Goal: Information Seeking & Learning: Learn about a topic

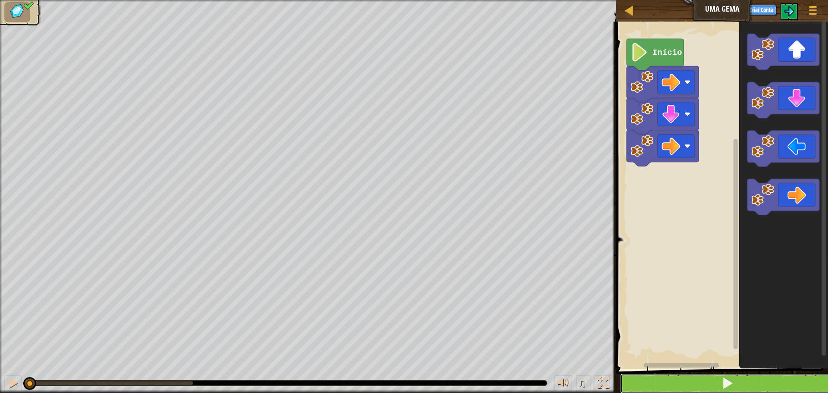
click at [656, 381] on button at bounding box center [727, 383] width 214 height 20
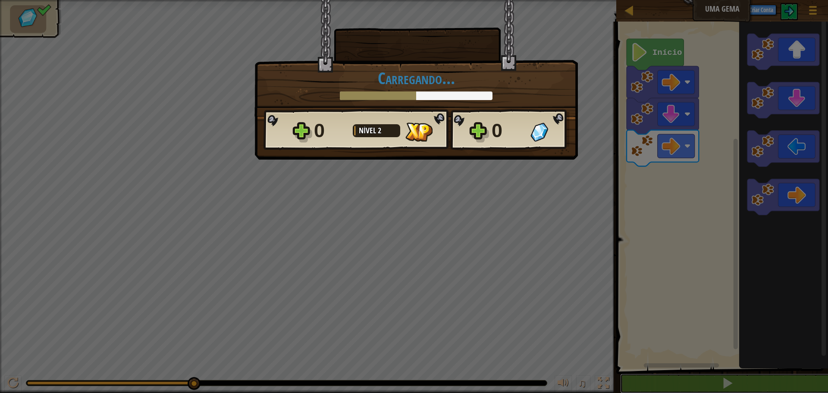
scroll to position [0, 0]
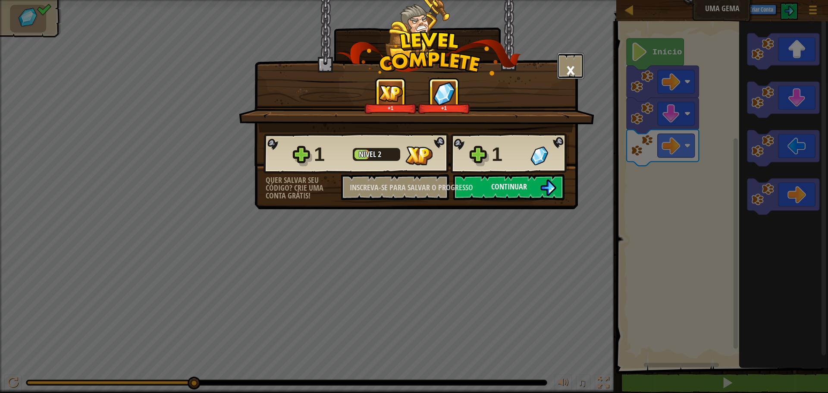
click at [564, 64] on button "×" at bounding box center [570, 66] width 27 height 26
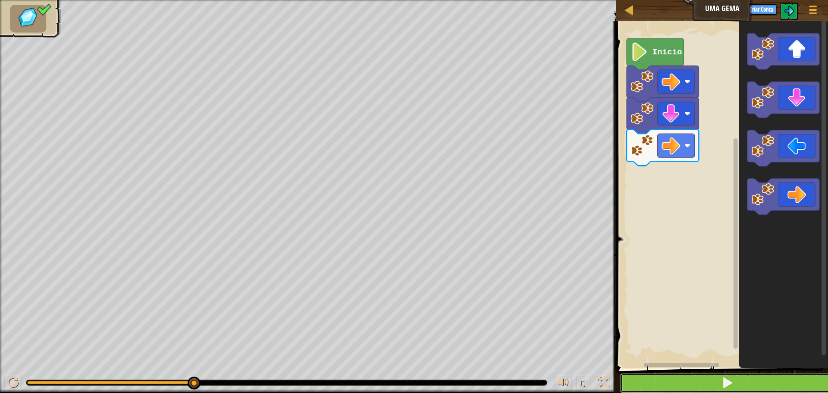
click at [668, 383] on button at bounding box center [727, 383] width 214 height 20
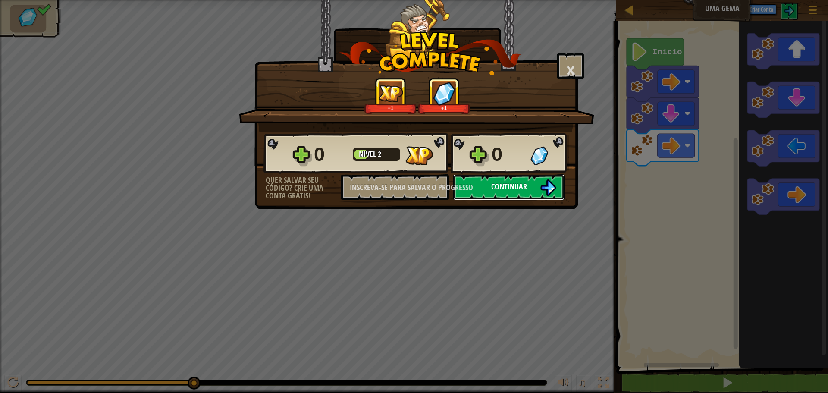
click at [543, 181] on img at bounding box center [548, 187] width 16 height 16
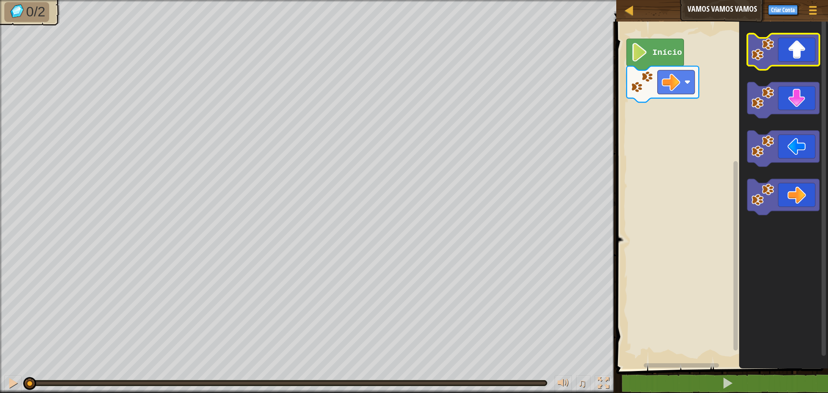
click at [786, 52] on icon "Espaço de trabalho do Blockly" at bounding box center [783, 52] width 72 height 36
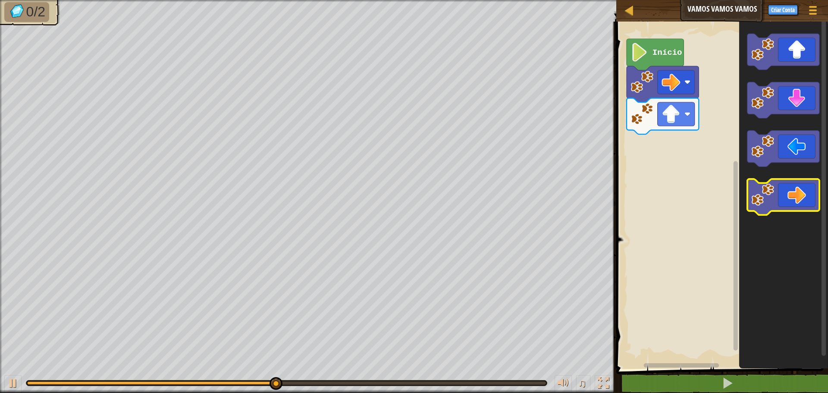
click at [764, 185] on image "Espaço de trabalho do Blockly" at bounding box center [763, 194] width 23 height 23
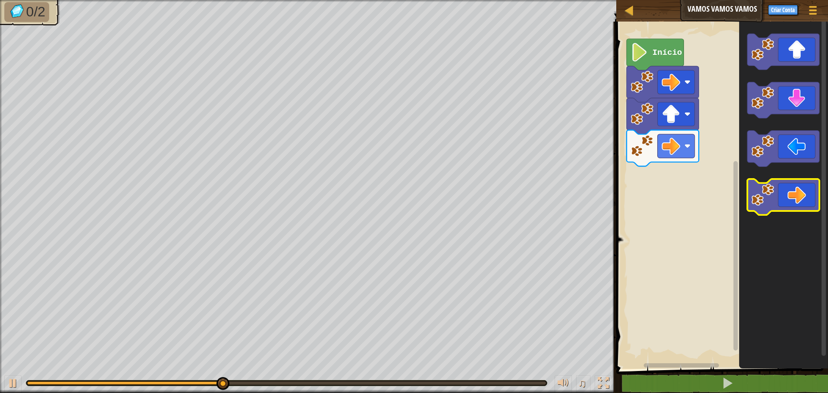
click at [766, 188] on image "Espaço de trabalho do Blockly" at bounding box center [763, 194] width 23 height 23
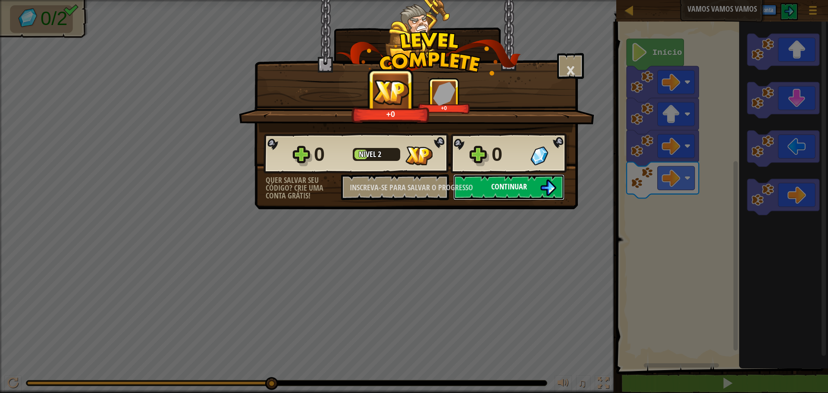
click at [469, 185] on button "Continuar" at bounding box center [508, 187] width 111 height 26
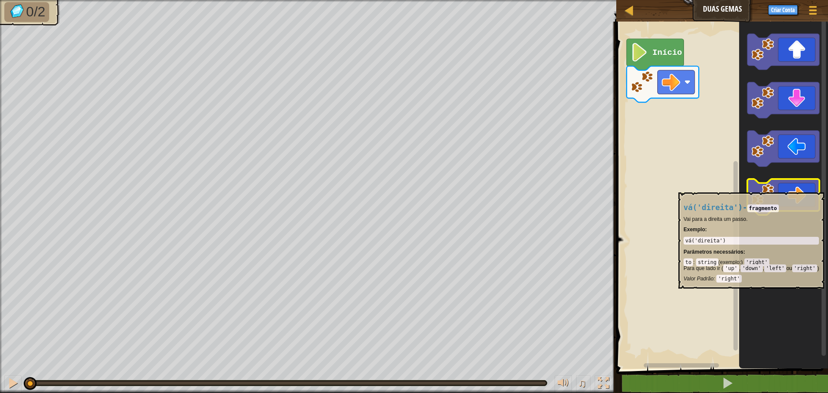
click at [780, 188] on icon "Espaço de trabalho do Blockly" at bounding box center [783, 197] width 72 height 36
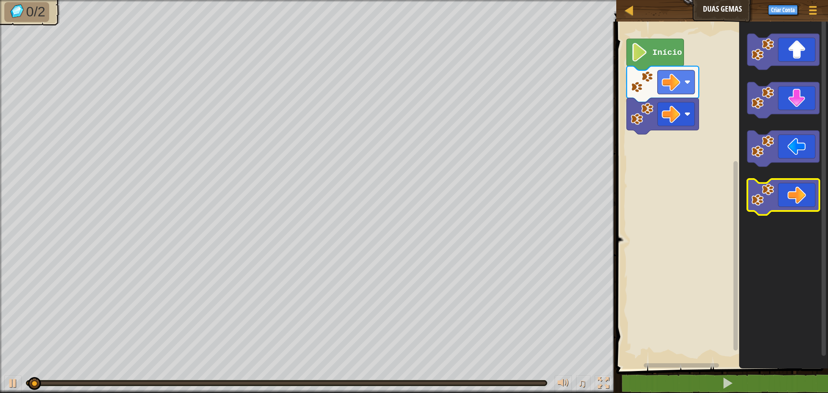
click at [780, 188] on icon "Espaço de trabalho do Blockly" at bounding box center [783, 197] width 72 height 36
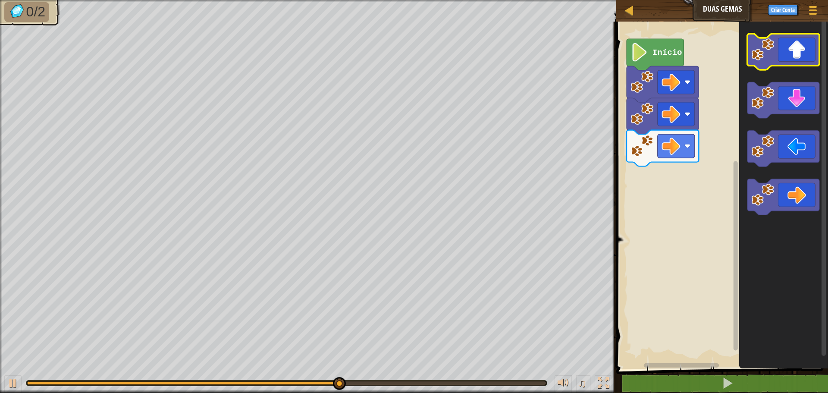
click at [808, 38] on icon "Espaço de trabalho do Blockly" at bounding box center [783, 52] width 72 height 36
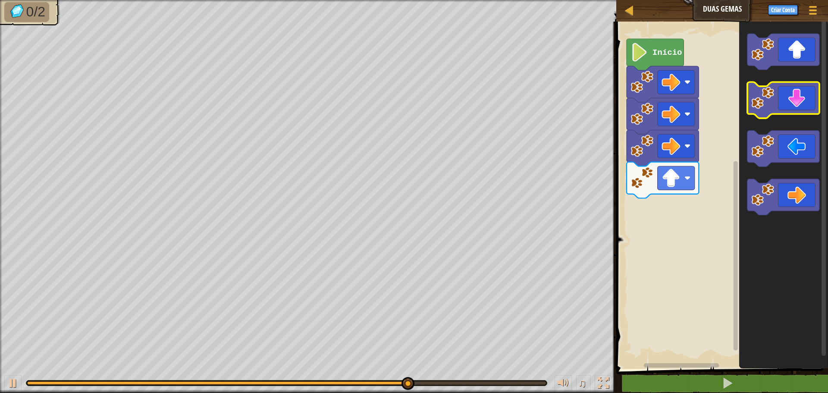
click at [793, 104] on icon "Espaço de trabalho do Blockly" at bounding box center [783, 100] width 72 height 36
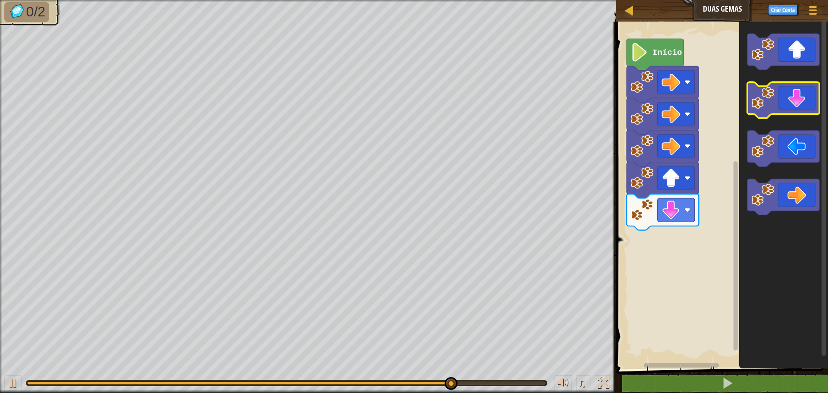
click at [798, 94] on icon "Espaço de trabalho do Blockly" at bounding box center [783, 100] width 72 height 36
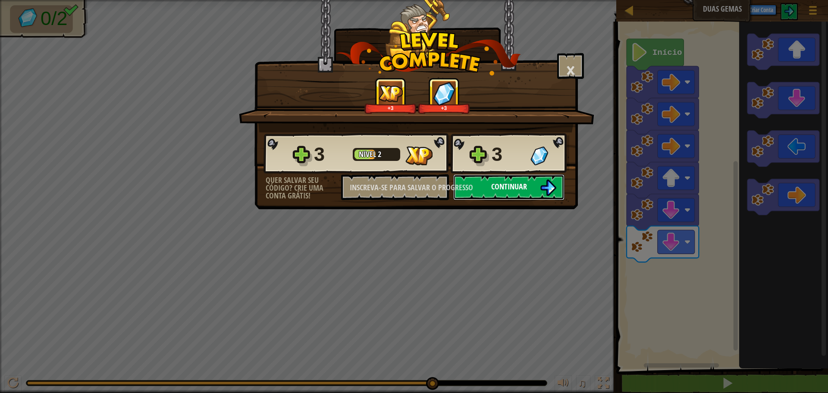
click at [479, 179] on button "Continuar" at bounding box center [508, 187] width 111 height 26
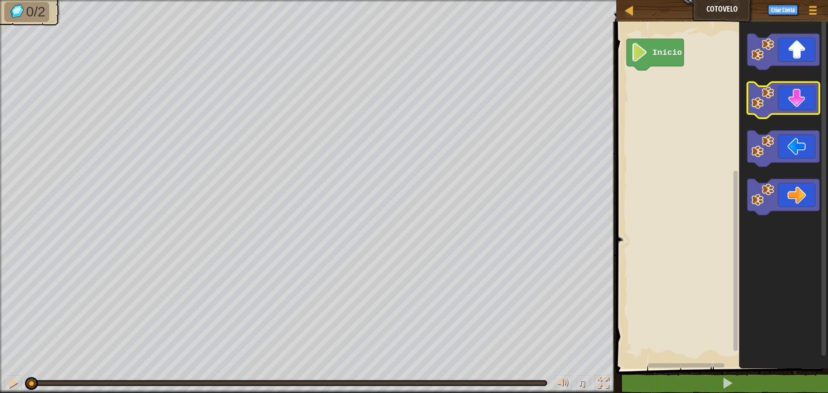
click at [787, 91] on icon "Espaço de trabalho do Blockly" at bounding box center [783, 100] width 72 height 36
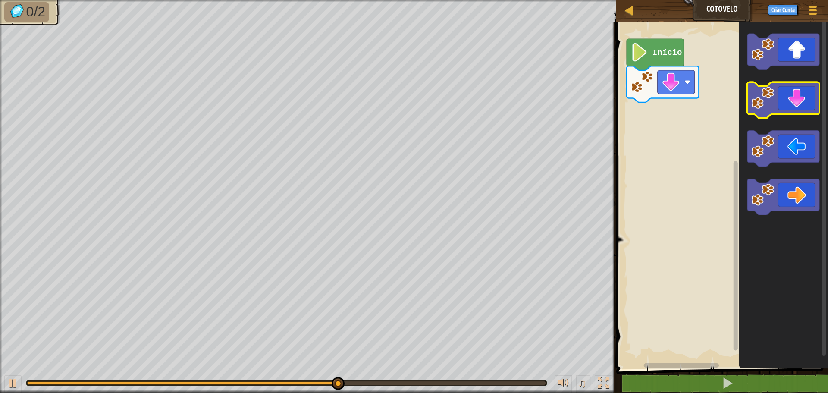
click at [787, 90] on icon "Espaço de trabalho do Blockly" at bounding box center [783, 100] width 72 height 36
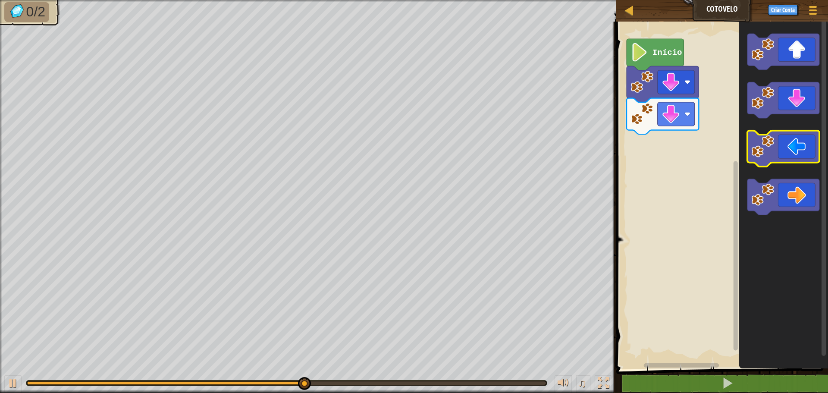
click at [784, 143] on icon "Espaço de trabalho do Blockly" at bounding box center [783, 149] width 72 height 36
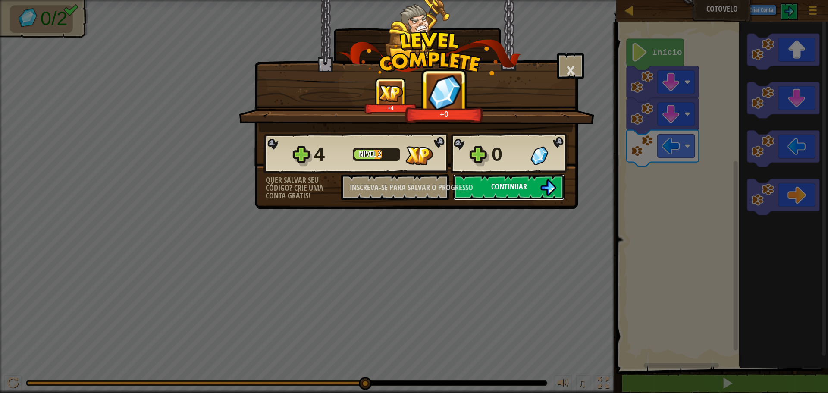
click at [545, 177] on button "Continuar" at bounding box center [508, 187] width 111 height 26
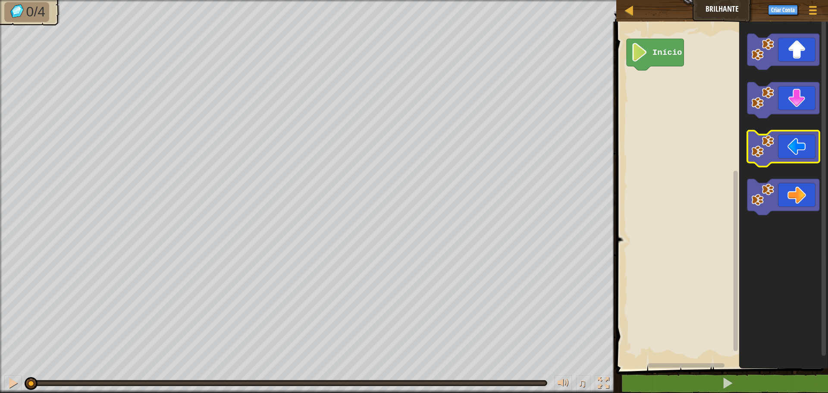
click at [798, 147] on icon "Espaço de trabalho do Blockly" at bounding box center [783, 149] width 72 height 36
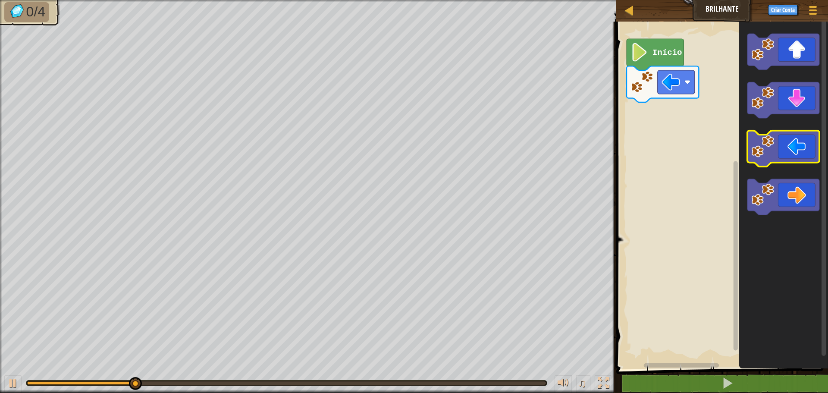
click at [796, 149] on icon "Espaço de trabalho do Blockly" at bounding box center [783, 149] width 72 height 36
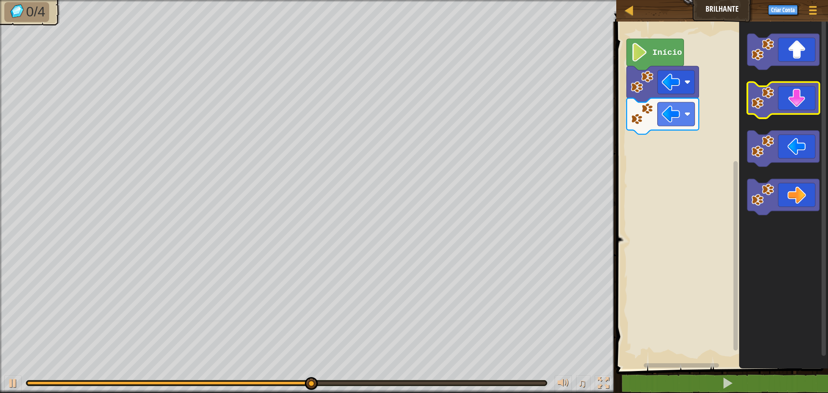
click at [801, 102] on icon "Espaço de trabalho do Blockly" at bounding box center [783, 100] width 72 height 36
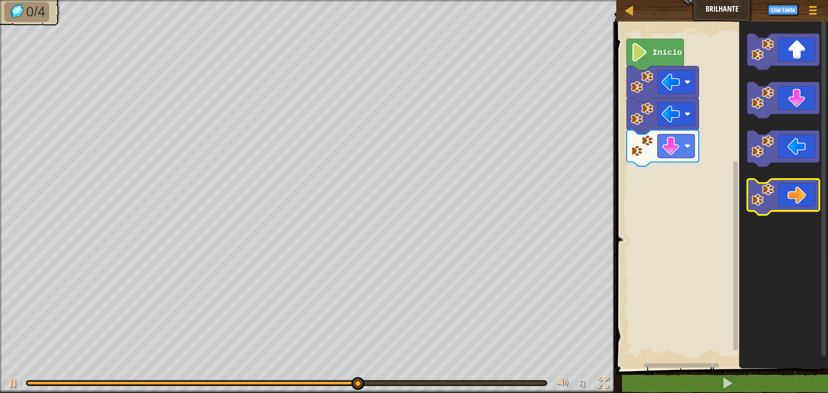
click at [784, 181] on icon "Espaço de trabalho do Blockly" at bounding box center [783, 197] width 72 height 36
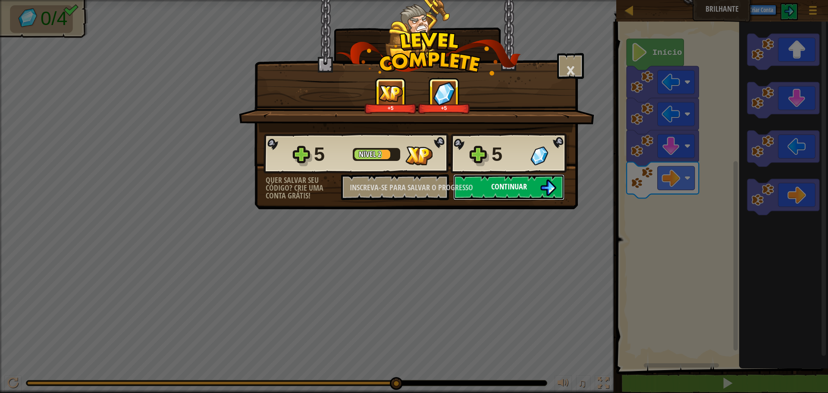
click at [498, 183] on font "Continuar" at bounding box center [509, 186] width 36 height 11
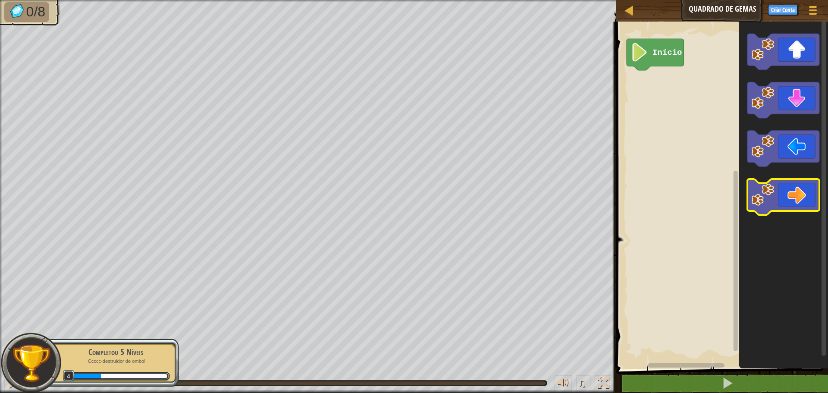
click at [792, 185] on icon "Espaço de trabalho do Blockly" at bounding box center [783, 197] width 72 height 36
click at [807, 192] on icon "Espaço de trabalho do Blockly" at bounding box center [783, 197] width 72 height 36
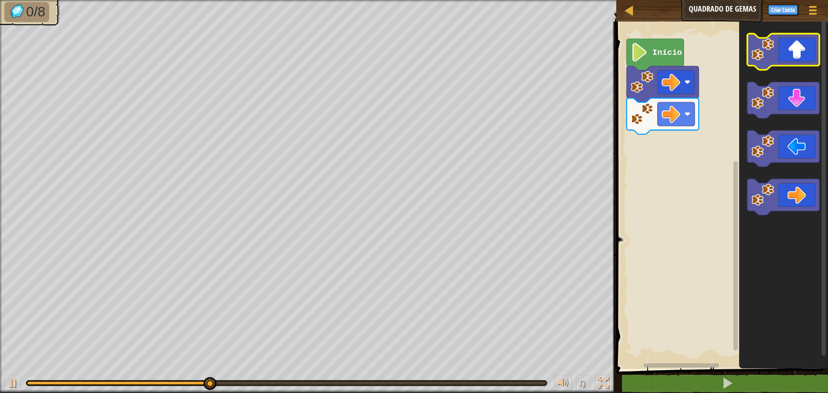
click at [812, 47] on icon "Espaço de trabalho do Blockly" at bounding box center [783, 52] width 72 height 36
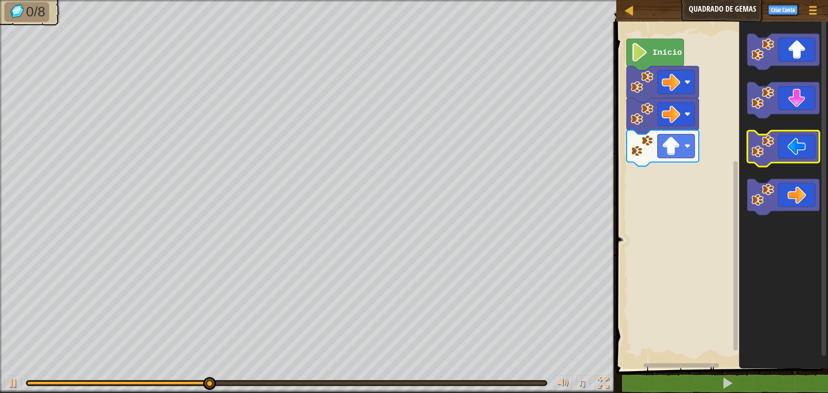
click at [778, 140] on icon "Espaço de trabalho do Blockly" at bounding box center [783, 149] width 72 height 36
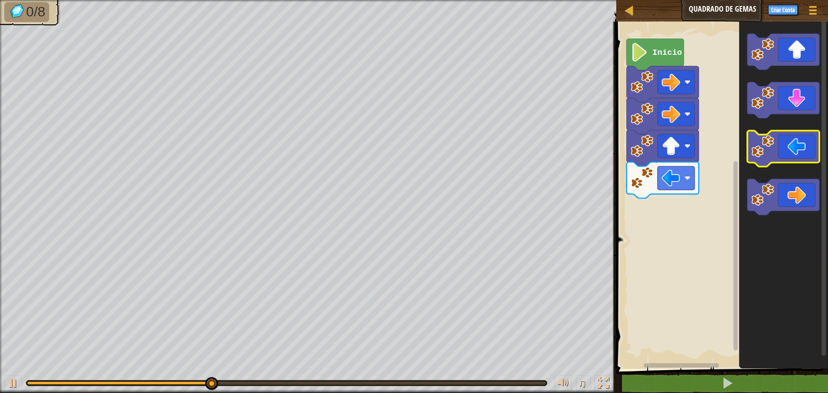
click at [778, 140] on icon "Espaço de trabalho do Blockly" at bounding box center [783, 149] width 72 height 36
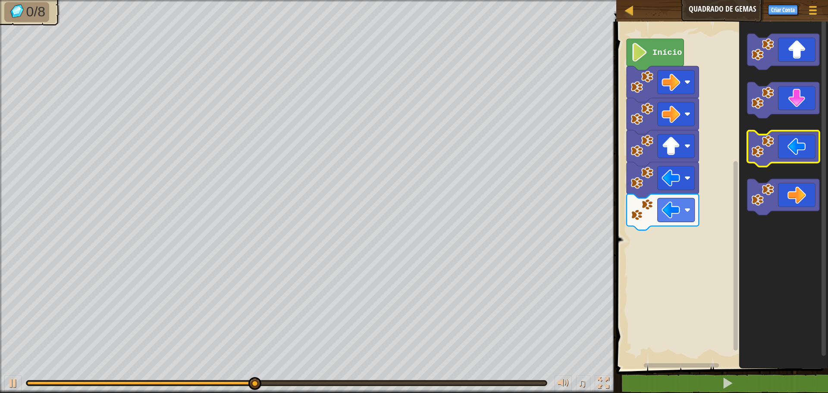
click at [778, 140] on icon "Espaço de trabalho do Blockly" at bounding box center [783, 149] width 72 height 36
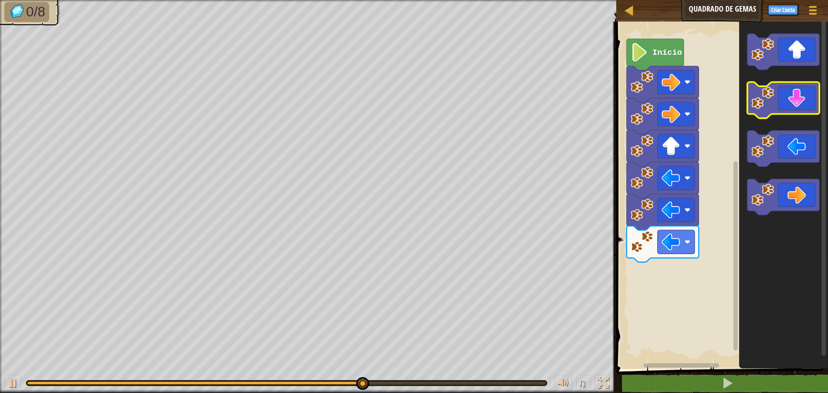
click at [794, 91] on icon "Espaço de trabalho do Blockly" at bounding box center [783, 100] width 72 height 36
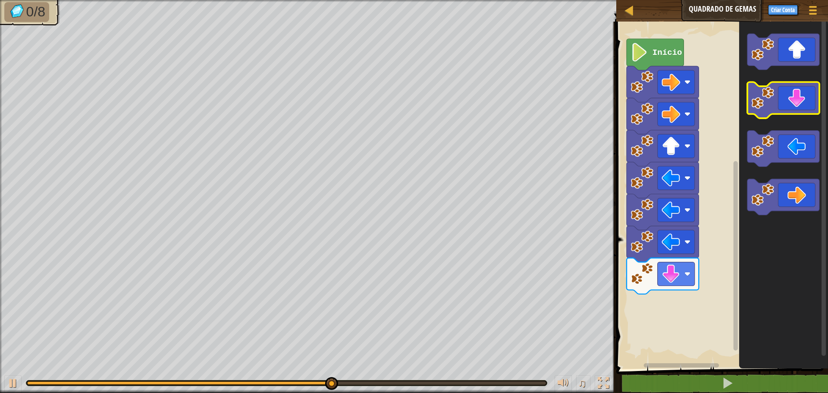
click at [794, 91] on icon "Espaço de trabalho do Blockly" at bounding box center [783, 100] width 72 height 36
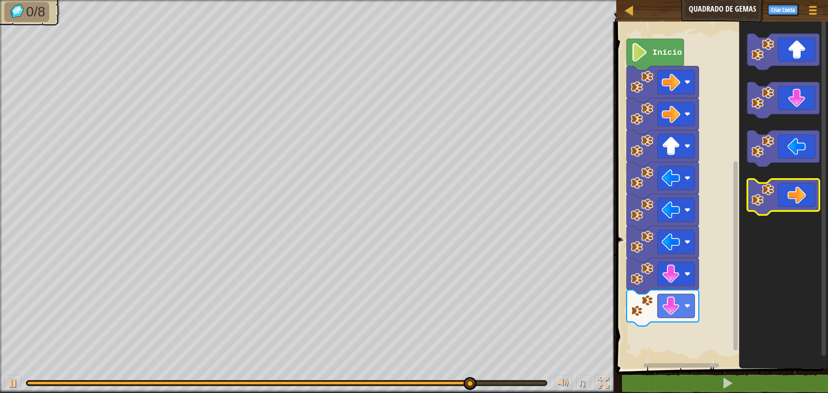
click at [770, 188] on image "Espaço de trabalho do Blockly" at bounding box center [763, 194] width 23 height 23
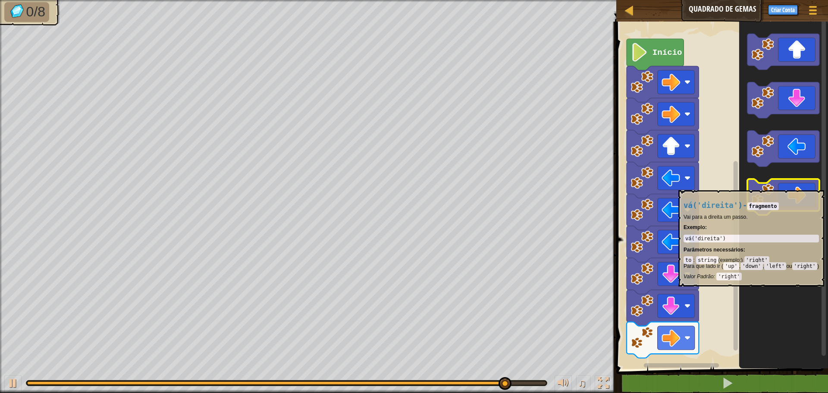
click at [774, 185] on image "Espaço de trabalho do Blockly" at bounding box center [763, 194] width 23 height 23
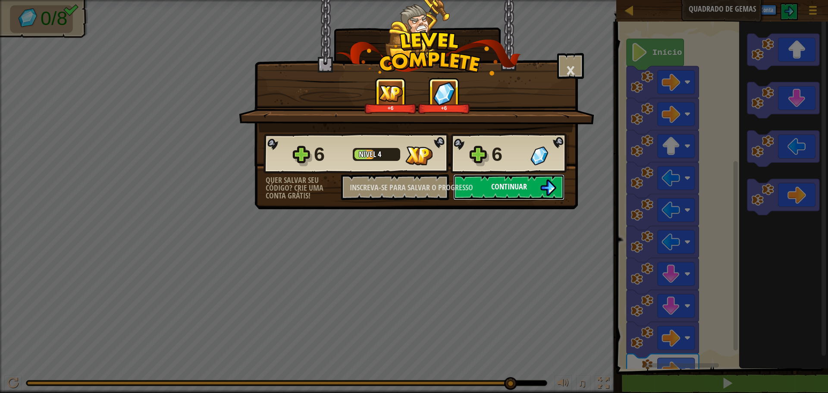
click at [556, 183] on img at bounding box center [548, 187] width 16 height 16
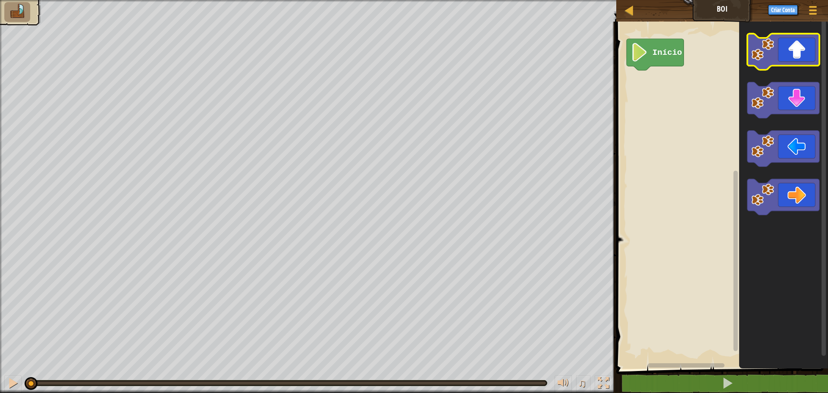
click at [808, 46] on icon "Espaço de trabalho do Blockly" at bounding box center [783, 52] width 72 height 36
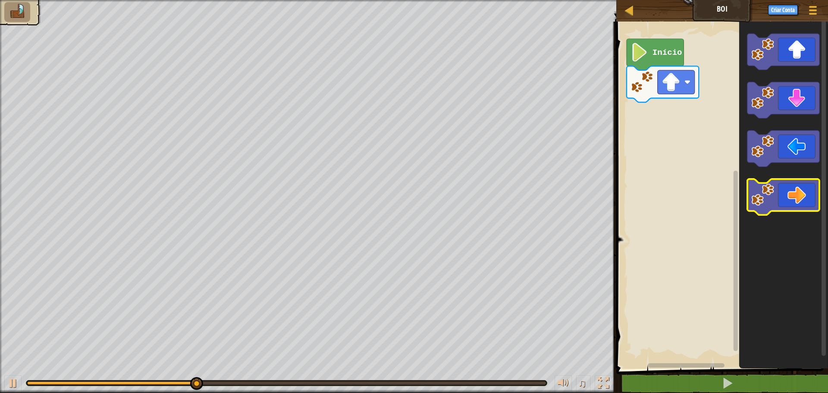
click at [780, 186] on icon "Espaço de trabalho do Blockly" at bounding box center [783, 197] width 72 height 36
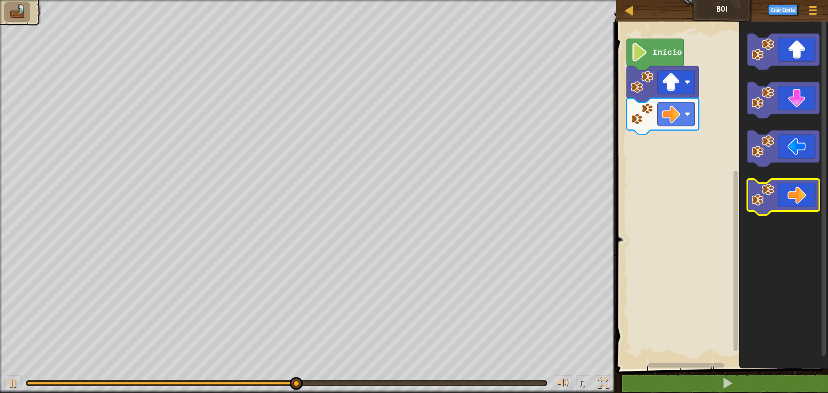
click at [778, 185] on icon "Espaço de trabalho do Blockly" at bounding box center [783, 197] width 72 height 36
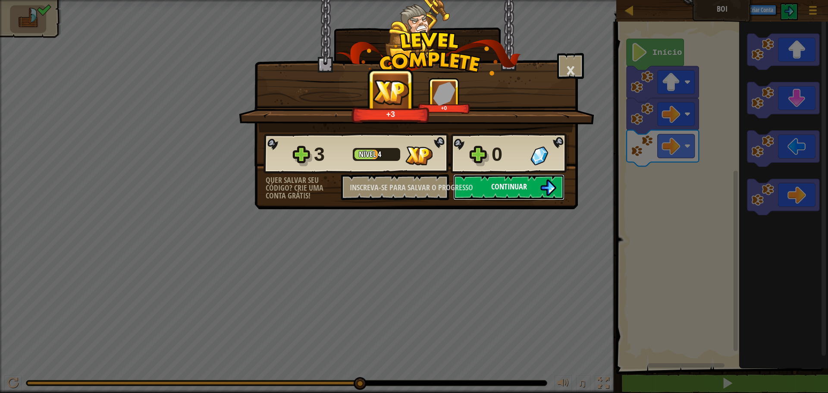
click at [505, 183] on font "Continuar" at bounding box center [509, 186] width 36 height 11
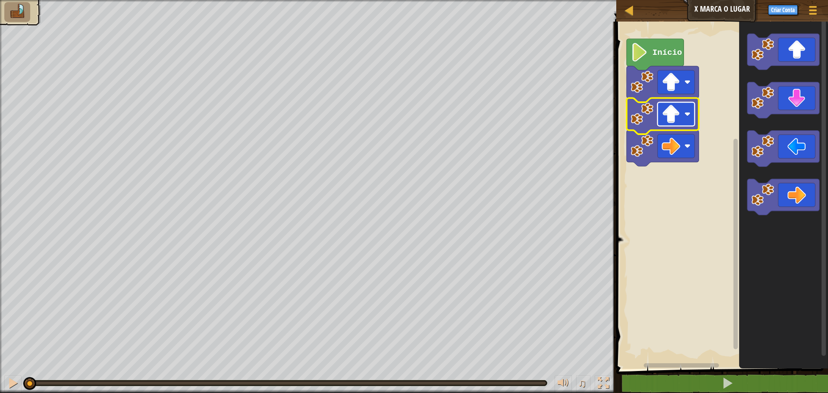
click at [671, 112] on image "Espaço de trabalho do Blockly" at bounding box center [670, 114] width 19 height 19
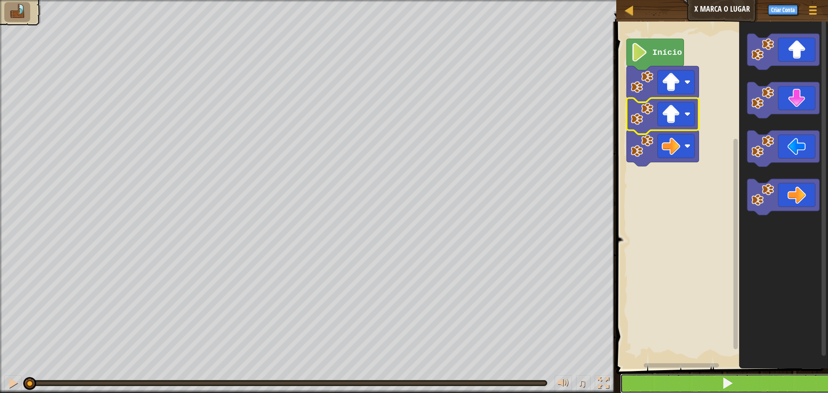
click at [644, 383] on button at bounding box center [727, 383] width 214 height 20
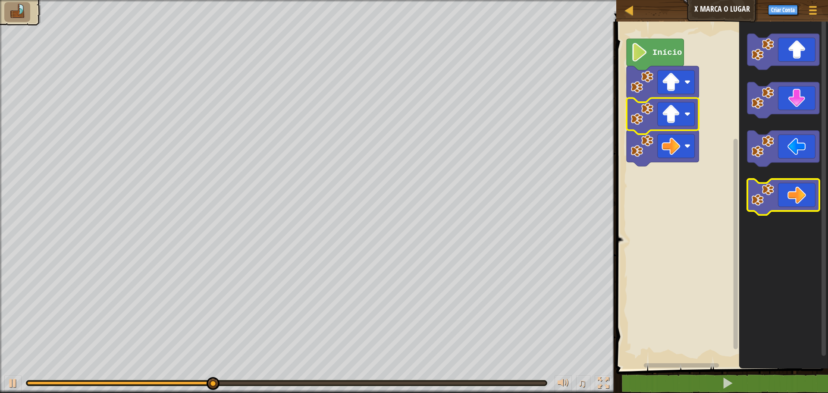
click at [790, 202] on icon "Espaço de trabalho do Blockly" at bounding box center [783, 197] width 72 height 36
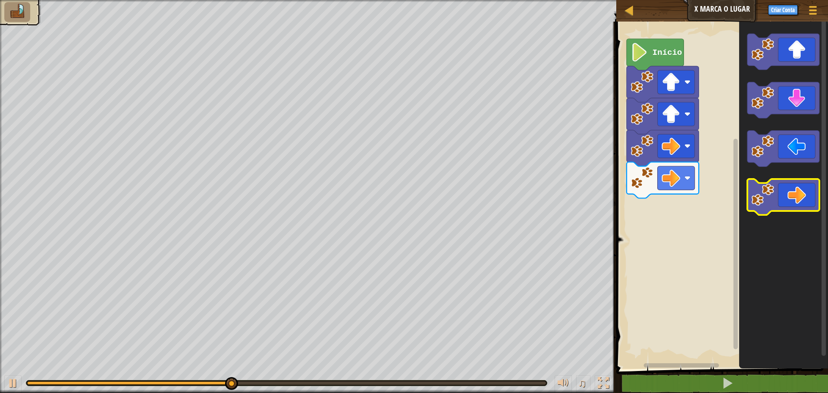
click at [806, 195] on icon "Espaço de trabalho do Blockly" at bounding box center [783, 197] width 72 height 36
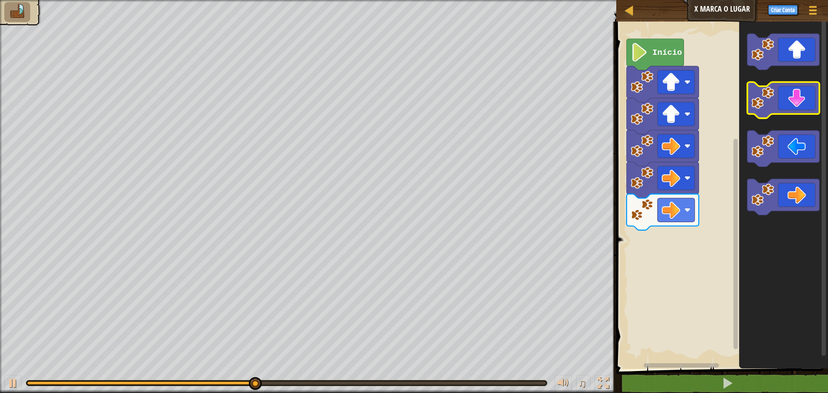
click at [795, 107] on icon "Espaço de trabalho do Blockly" at bounding box center [783, 100] width 72 height 36
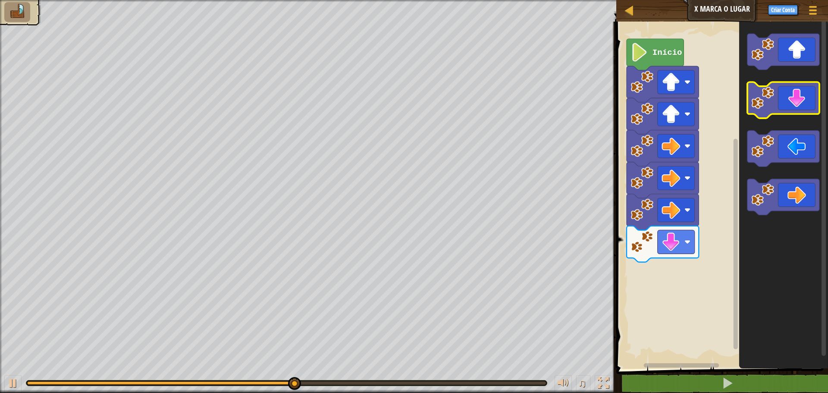
click at [804, 104] on icon "Espaço de trabalho do Blockly" at bounding box center [783, 100] width 72 height 36
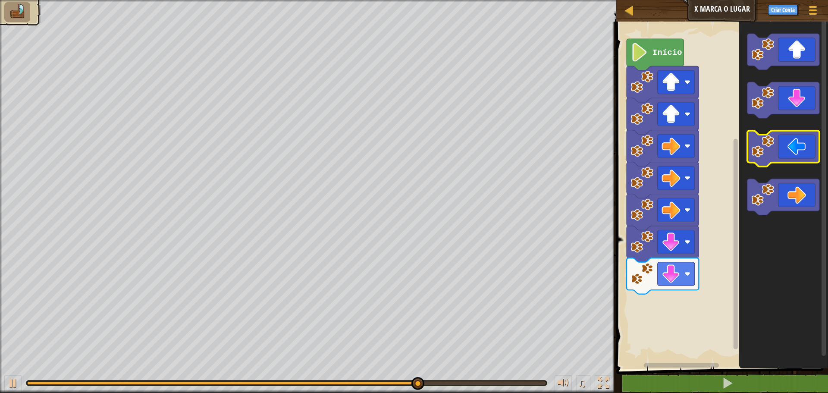
click at [817, 147] on icon "Espaço de trabalho do Blockly" at bounding box center [783, 149] width 72 height 36
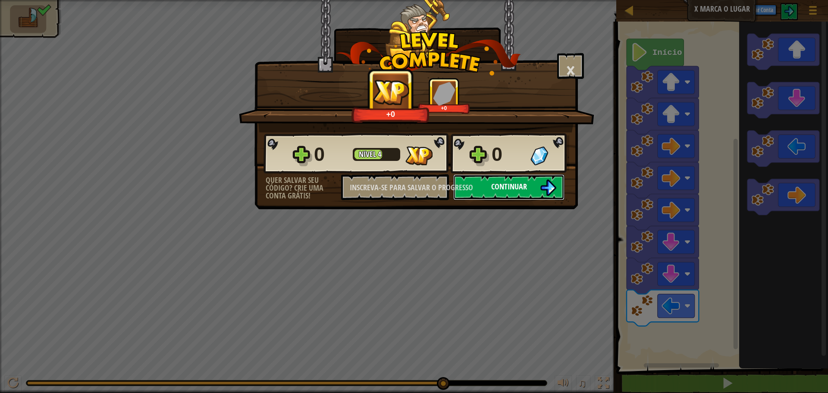
click at [532, 180] on button "Continuar" at bounding box center [508, 187] width 111 height 26
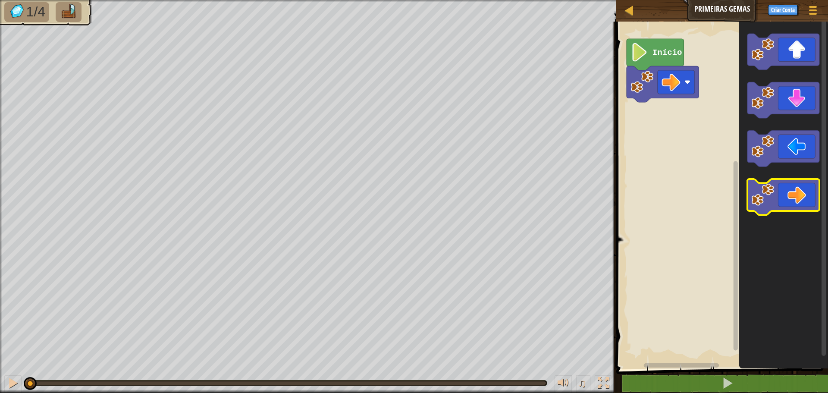
click at [769, 207] on icon "Espaço de trabalho do Blockly" at bounding box center [783, 197] width 72 height 36
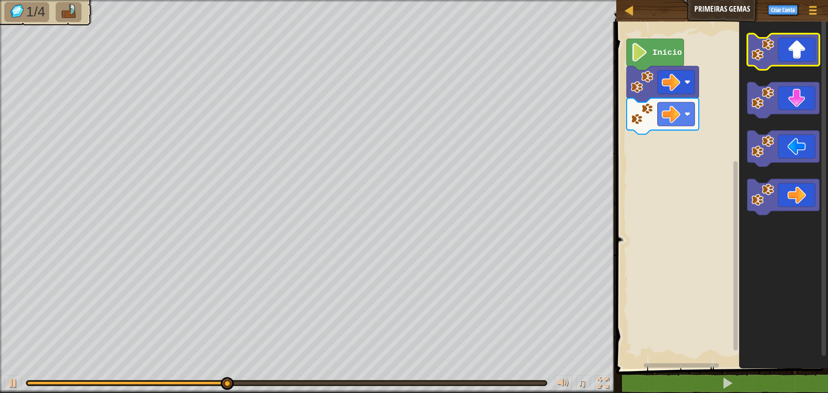
click at [802, 54] on icon "Espaço de trabalho do Blockly" at bounding box center [783, 52] width 72 height 36
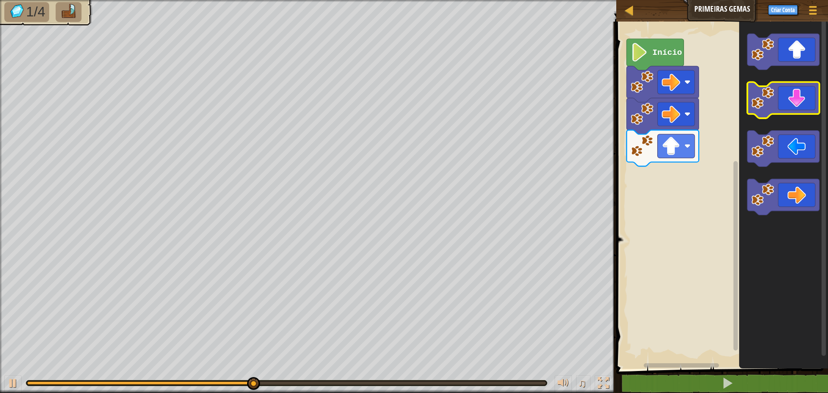
click at [797, 95] on icon "Espaço de trabalho do Blockly" at bounding box center [783, 100] width 72 height 36
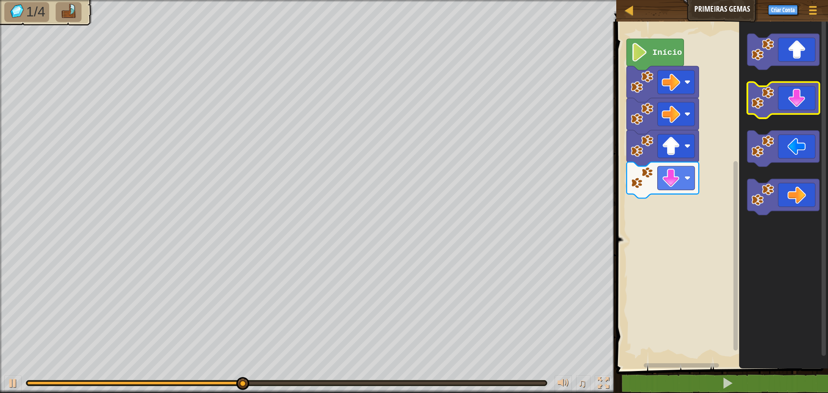
click at [797, 95] on icon "Espaço de trabalho do Blockly" at bounding box center [783, 100] width 72 height 36
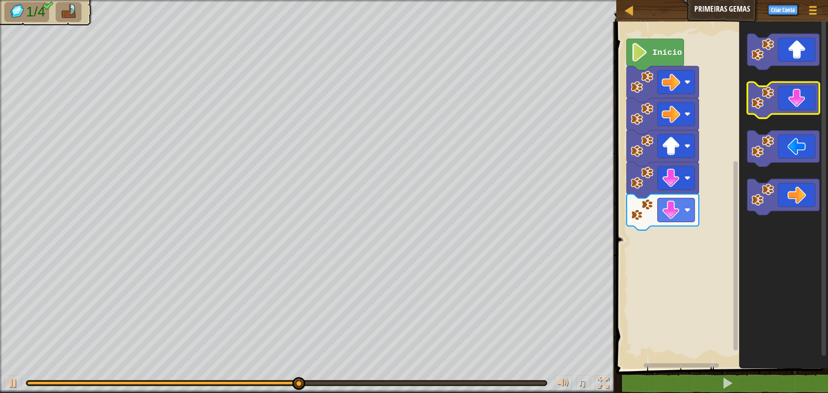
click at [797, 95] on icon "Espaço de trabalho do Blockly" at bounding box center [783, 100] width 72 height 36
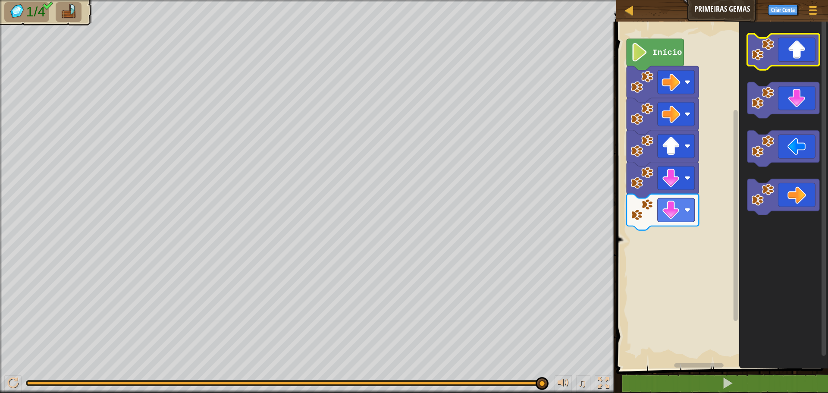
click at [803, 38] on icon "Espaço de trabalho do Blockly" at bounding box center [783, 52] width 72 height 36
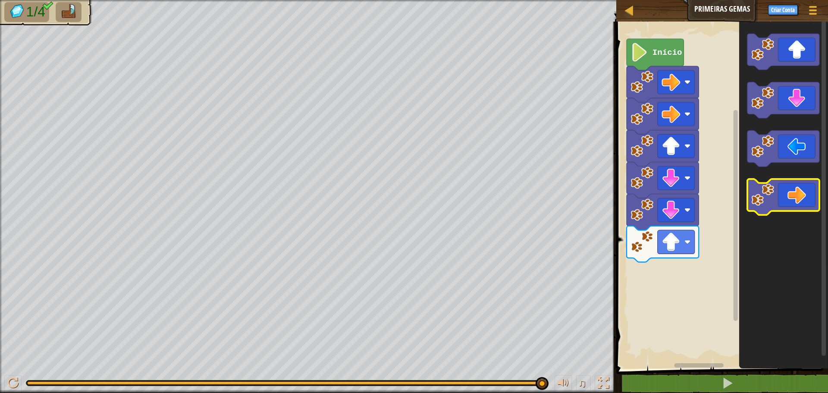
click at [788, 188] on icon "Espaço de trabalho do Blockly" at bounding box center [783, 197] width 72 height 36
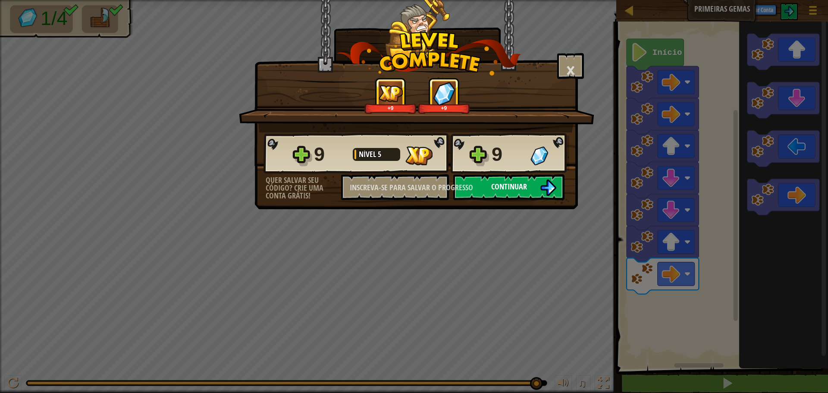
click at [544, 182] on img at bounding box center [548, 187] width 16 height 16
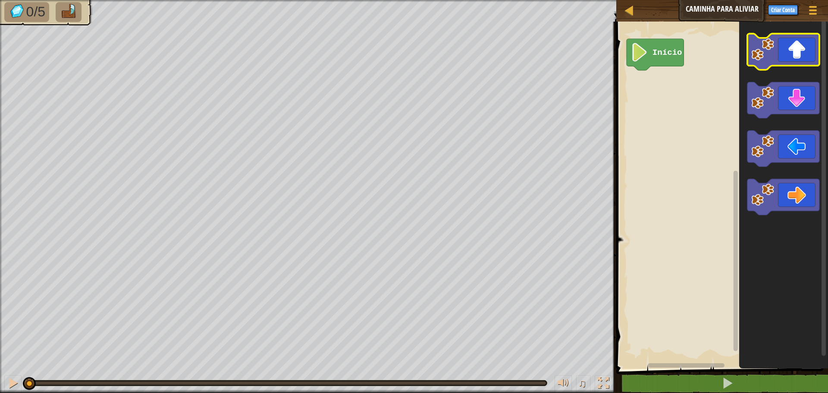
click at [757, 51] on image "Espaço de trabalho do Blockly" at bounding box center [763, 49] width 23 height 23
click at [758, 51] on image "Espaço de trabalho do Blockly" at bounding box center [763, 49] width 23 height 23
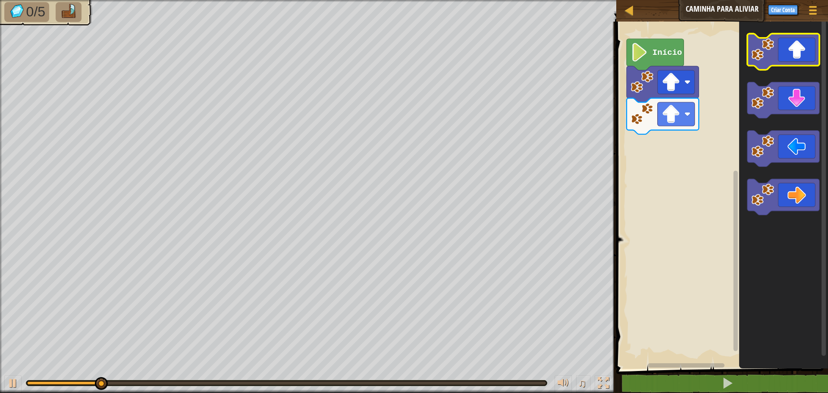
click at [758, 51] on image "Espaço de trabalho do Blockly" at bounding box center [763, 49] width 23 height 23
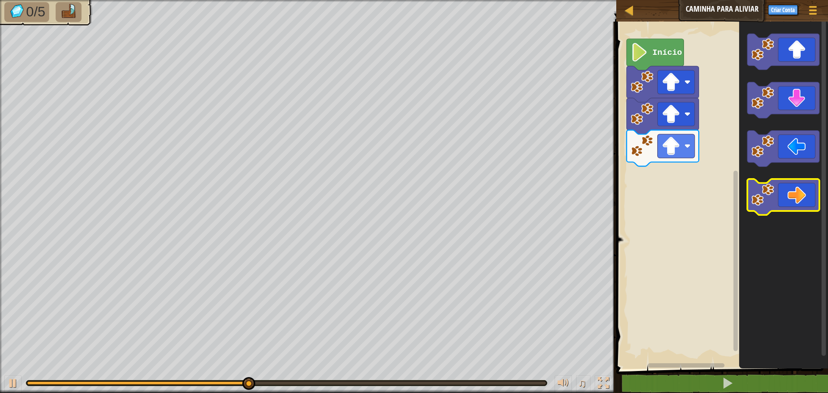
click at [796, 184] on icon "Espaço de trabalho do Blockly" at bounding box center [783, 197] width 72 height 36
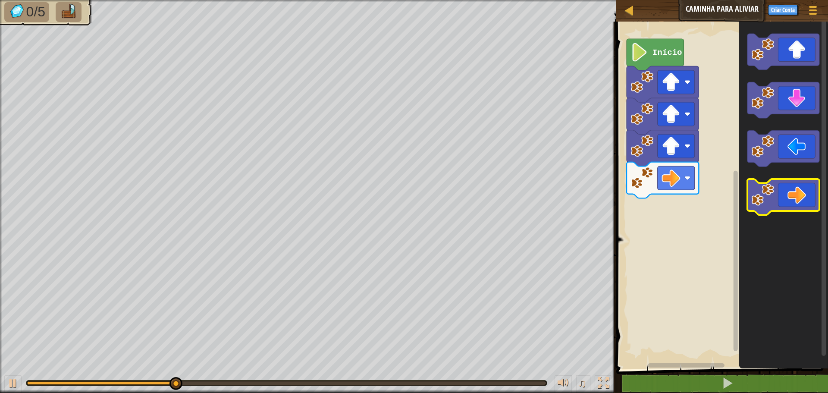
click at [795, 184] on icon "Espaço de trabalho do Blockly" at bounding box center [783, 197] width 72 height 36
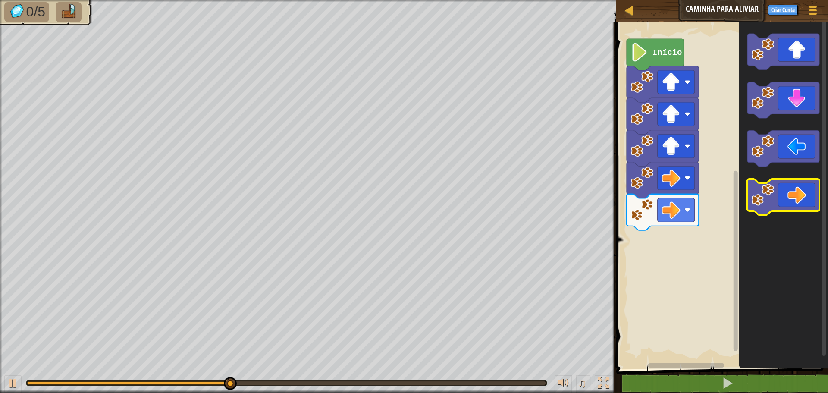
click at [795, 184] on icon "Espaço de trabalho do Blockly" at bounding box center [783, 197] width 72 height 36
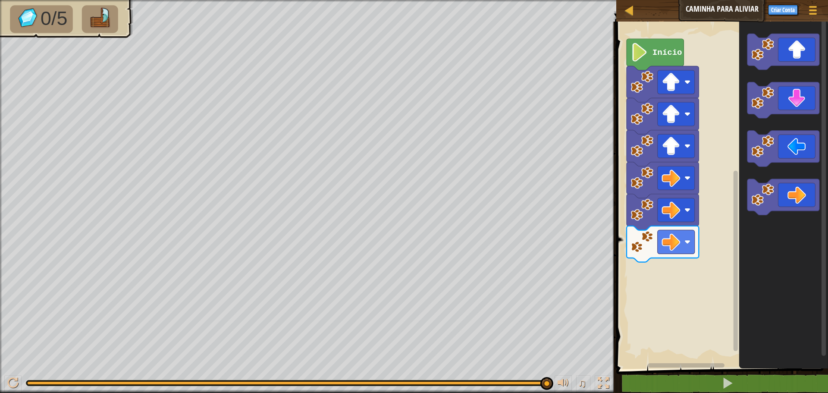
click at [799, 225] on icon "Espaço de trabalho do Blockly" at bounding box center [783, 192] width 89 height 351
click at [791, 188] on icon "Espaço de trabalho do Blockly" at bounding box center [783, 197] width 72 height 36
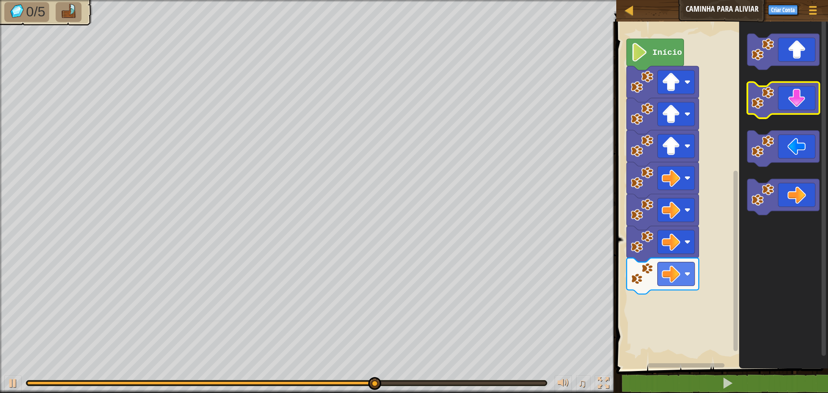
click at [789, 91] on icon "Espaço de trabalho do Blockly" at bounding box center [783, 100] width 72 height 36
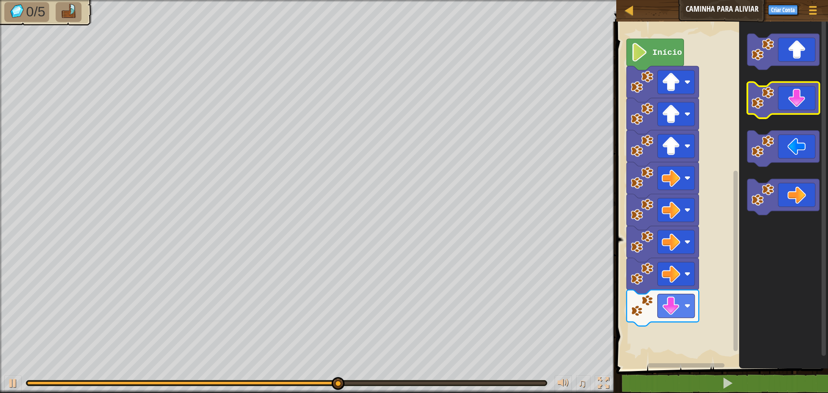
click at [788, 91] on icon "Espaço de trabalho do Blockly" at bounding box center [783, 100] width 72 height 36
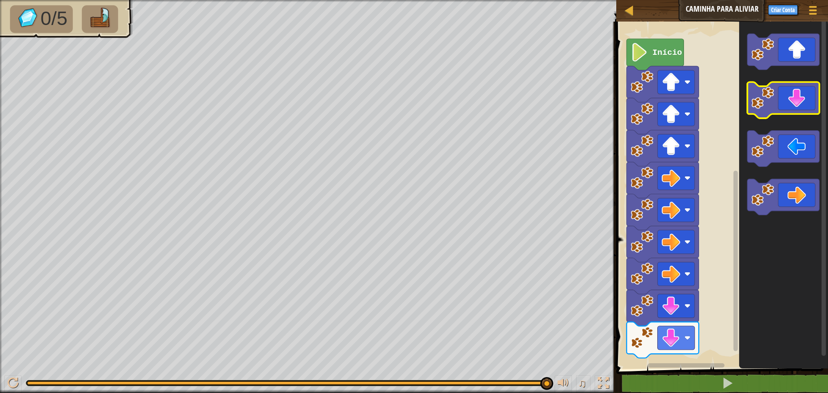
click at [780, 100] on icon "Espaço de trabalho do Blockly" at bounding box center [783, 100] width 72 height 36
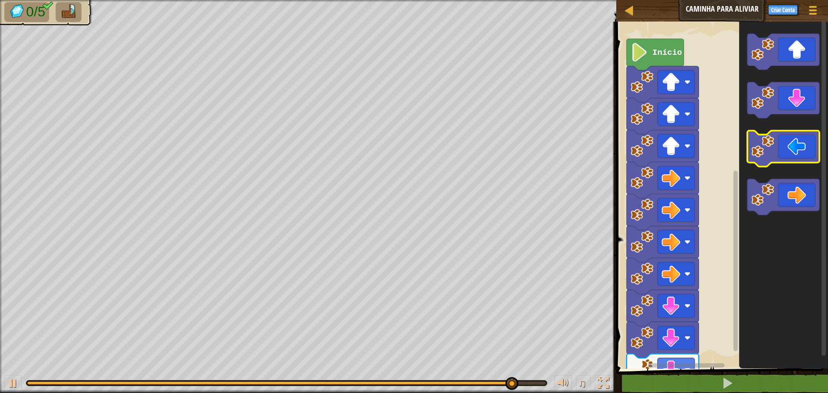
click at [758, 157] on image "Espaço de trabalho do Blockly" at bounding box center [763, 146] width 23 height 23
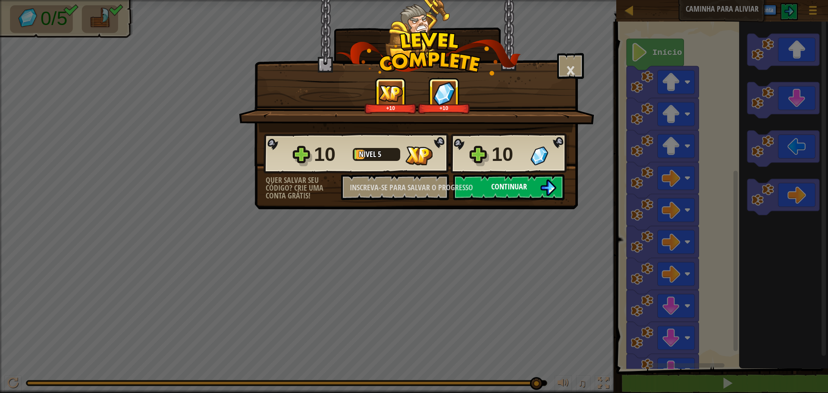
click at [523, 180] on button "Continuar" at bounding box center [508, 187] width 111 height 26
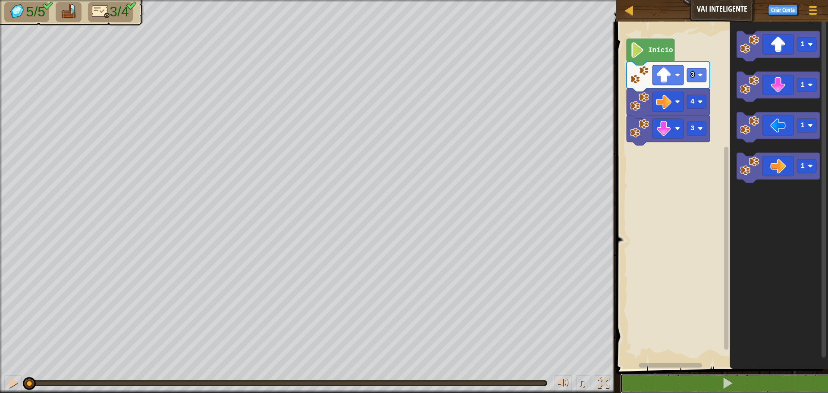
drag, startPoint x: 643, startPoint y: 374, endPoint x: 639, endPoint y: 369, distance: 6.7
click at [640, 374] on button at bounding box center [727, 383] width 214 height 20
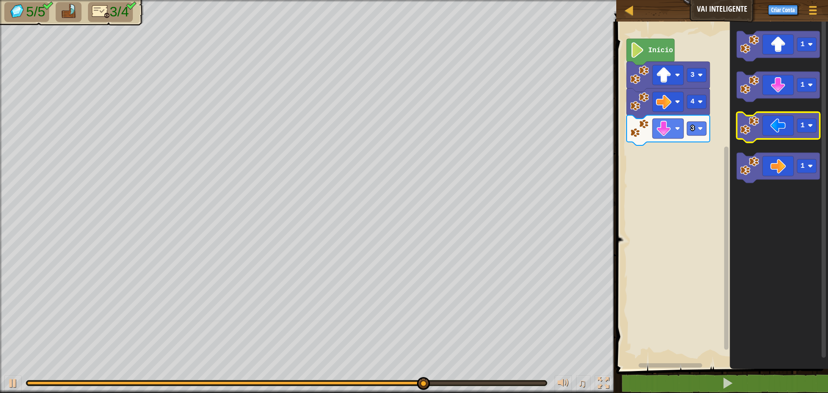
click at [782, 136] on icon "Espaço de trabalho do Blockly" at bounding box center [778, 127] width 83 height 30
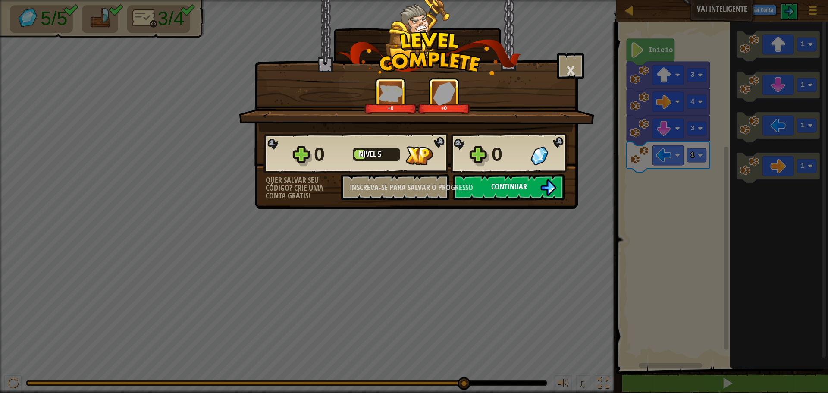
click at [488, 191] on button "Continuar" at bounding box center [508, 187] width 111 height 26
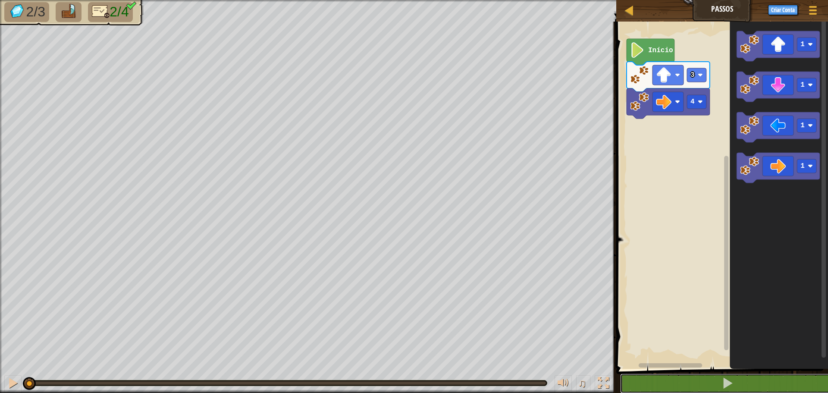
drag, startPoint x: 622, startPoint y: 379, endPoint x: 623, endPoint y: 362, distance: 17.7
click at [621, 376] on button at bounding box center [727, 383] width 214 height 20
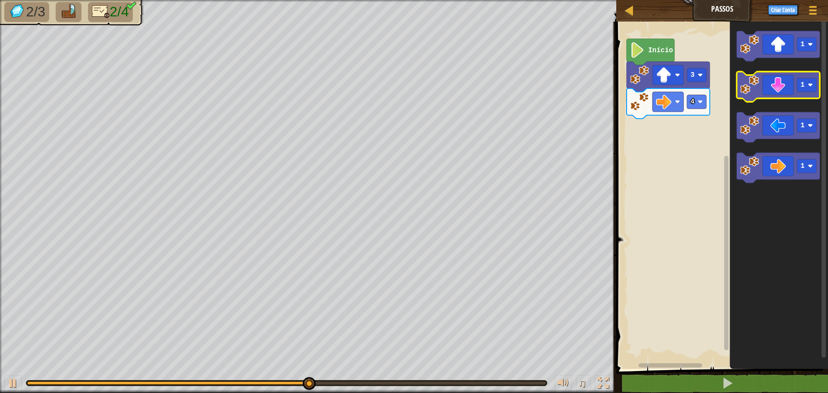
click at [781, 88] on icon "Espaço de trabalho do Blockly" at bounding box center [778, 87] width 83 height 30
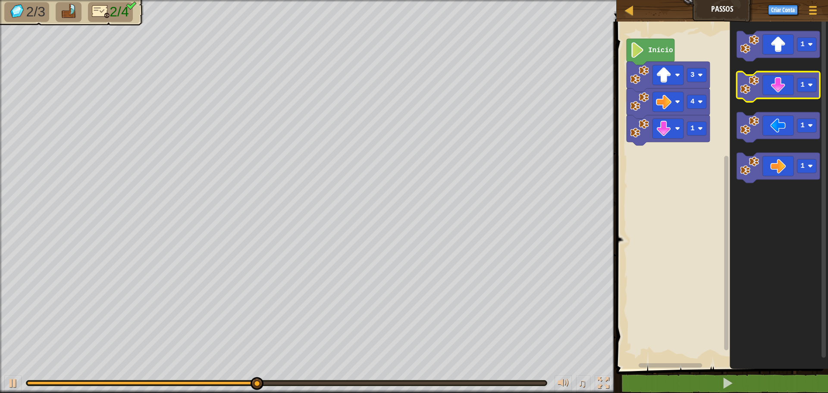
click at [781, 88] on icon "Espaço de trabalho do Blockly" at bounding box center [778, 87] width 83 height 30
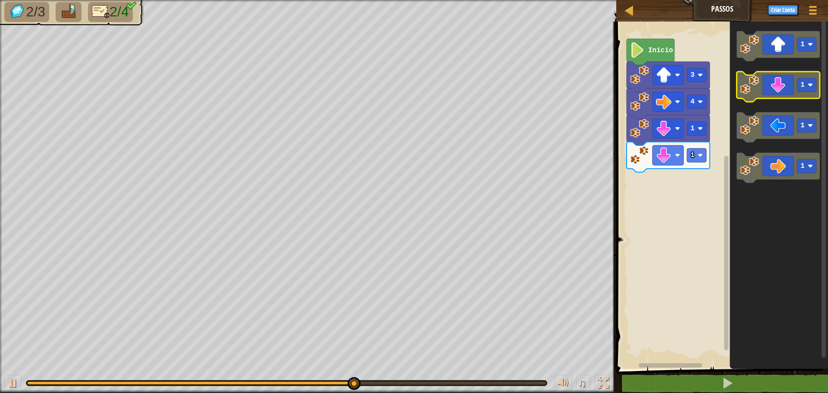
click at [781, 88] on icon "Espaço de trabalho do Blockly" at bounding box center [778, 87] width 83 height 30
click at [812, 91] on rect "Espaço de trabalho do Blockly" at bounding box center [806, 85] width 19 height 14
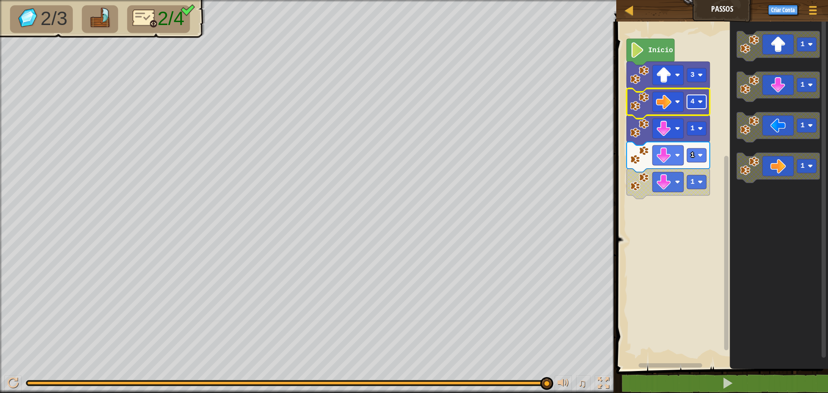
click at [696, 103] on rect "Espaço de trabalho do Blockly" at bounding box center [696, 102] width 19 height 14
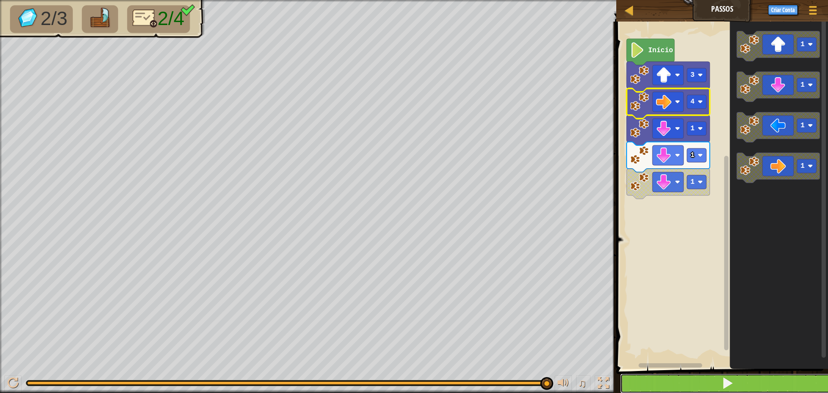
click at [725, 386] on span at bounding box center [727, 383] width 12 height 12
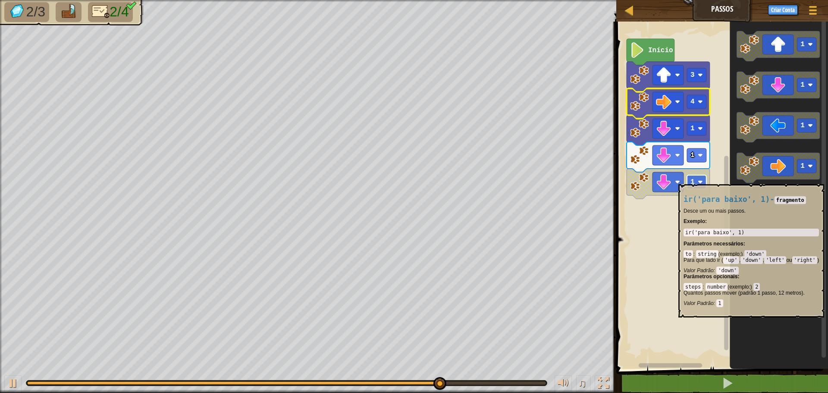
click at [699, 180] on image "Espaço de trabalho do Blockly" at bounding box center [700, 181] width 5 height 5
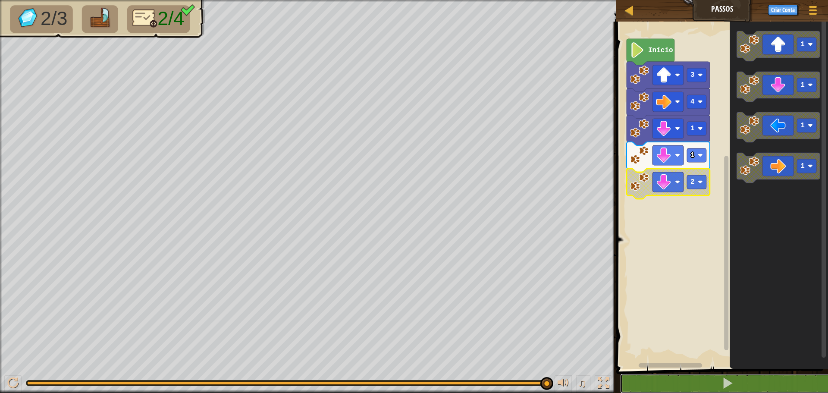
drag, startPoint x: 663, startPoint y: 375, endPoint x: 662, endPoint y: 371, distance: 4.4
click at [663, 374] on button at bounding box center [727, 383] width 214 height 20
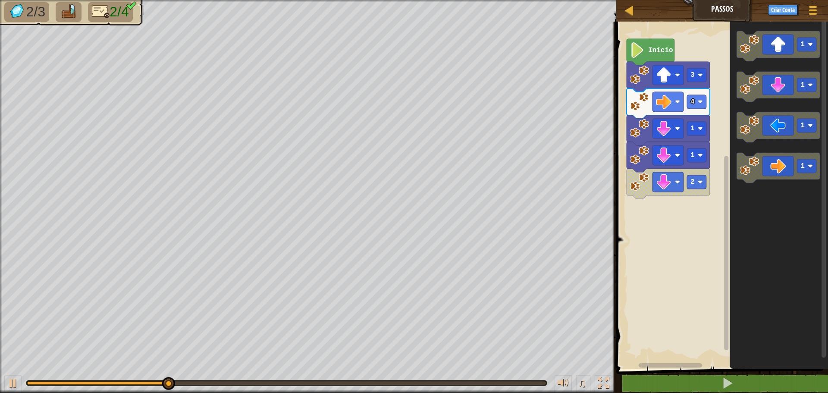
click at [765, 152] on icon "1 1 1 1" at bounding box center [779, 192] width 98 height 351
click at [762, 135] on icon "Espaço de trabalho do Blockly" at bounding box center [778, 127] width 83 height 30
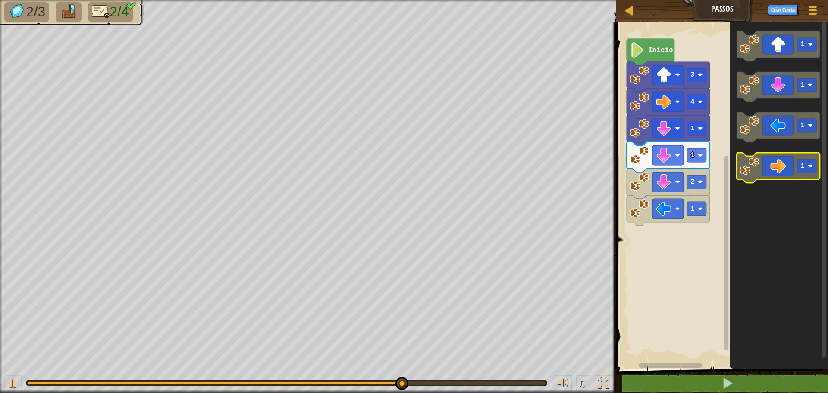
click at [794, 162] on icon "Espaço de trabalho do Blockly" at bounding box center [778, 168] width 83 height 30
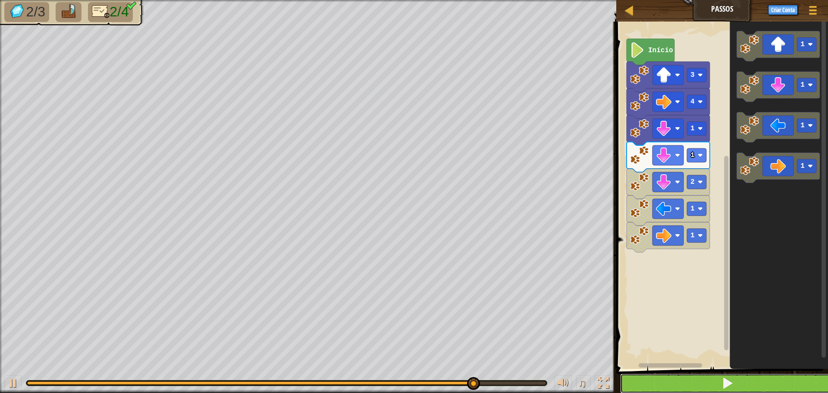
click at [686, 375] on button at bounding box center [727, 383] width 214 height 20
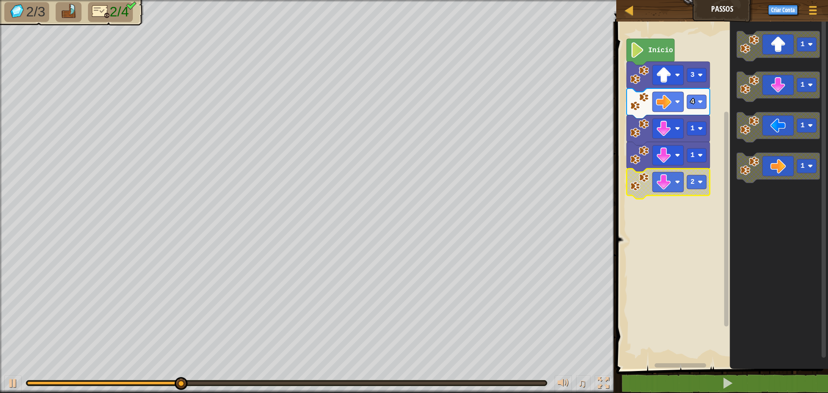
click at [707, 186] on icon "Espaço de trabalho do Blockly" at bounding box center [668, 184] width 83 height 30
click at [683, 188] on rect "Espaço de trabalho do Blockly" at bounding box center [667, 182] width 31 height 20
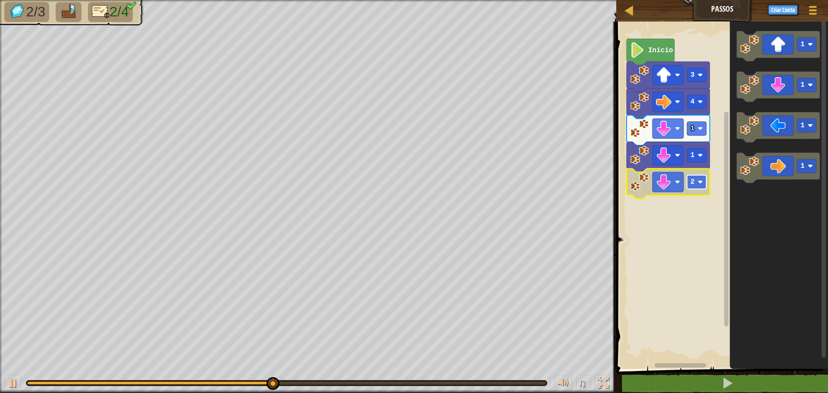
click at [702, 177] on rect "Espaço de trabalho do Blockly" at bounding box center [696, 182] width 19 height 14
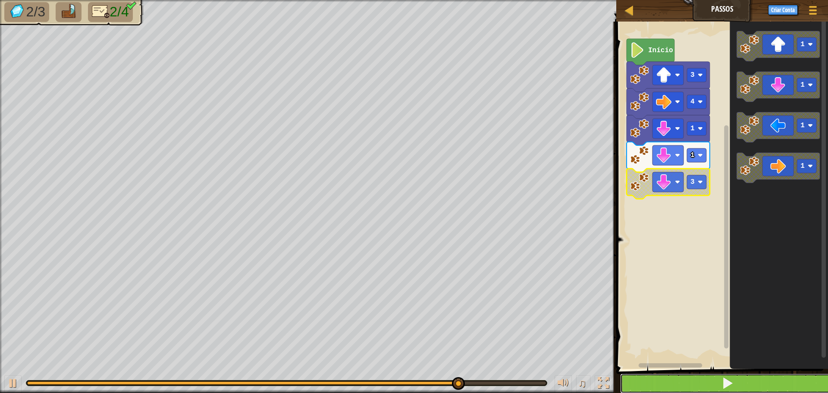
click at [712, 379] on button at bounding box center [727, 383] width 214 height 20
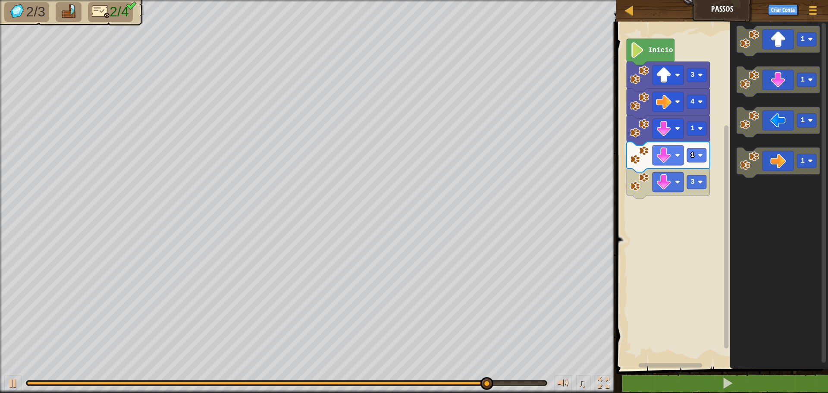
click at [771, 88] on icon "Espaço de trabalho do Blockly" at bounding box center [778, 81] width 83 height 30
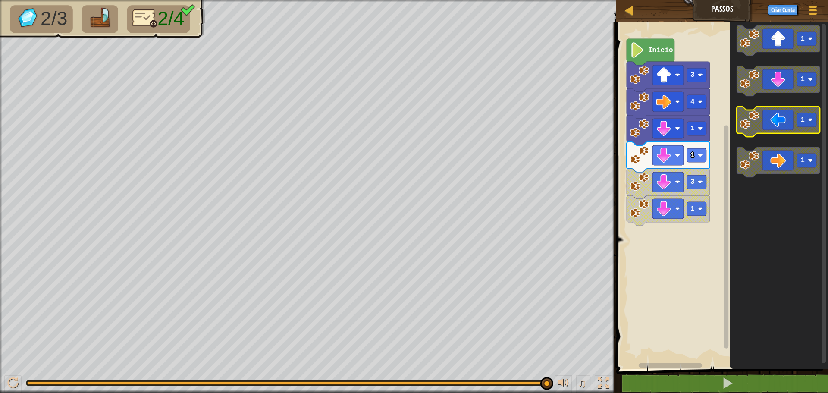
click at [746, 133] on icon "Espaço de trabalho do Blockly" at bounding box center [778, 122] width 83 height 30
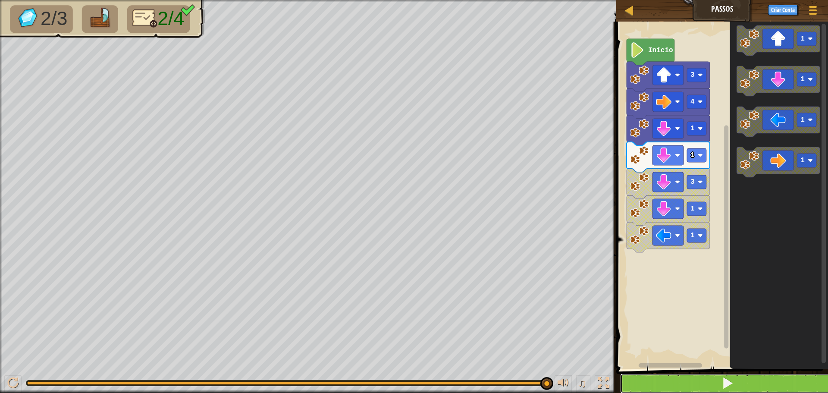
click at [641, 376] on button at bounding box center [727, 383] width 214 height 20
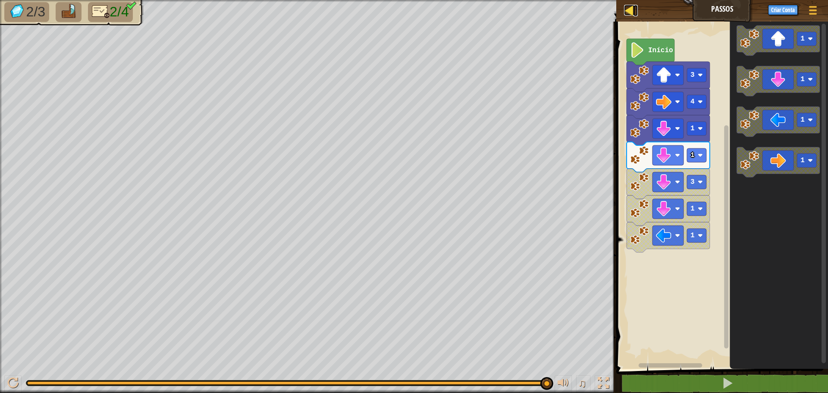
click at [630, 13] on div at bounding box center [629, 10] width 11 height 11
select select "pt-BR"
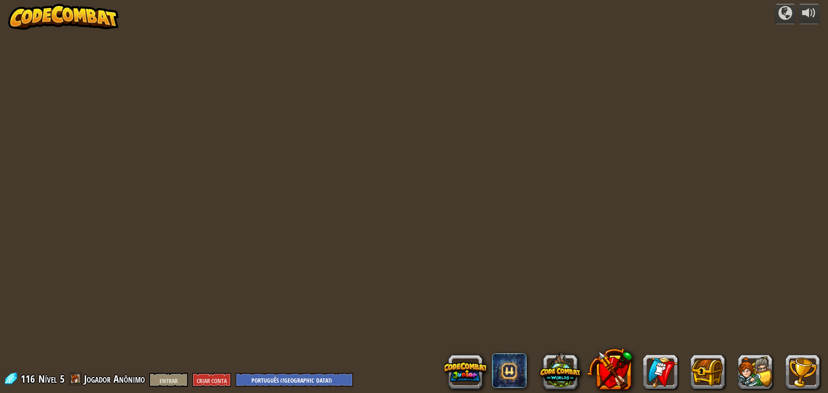
select select "pt-BR"
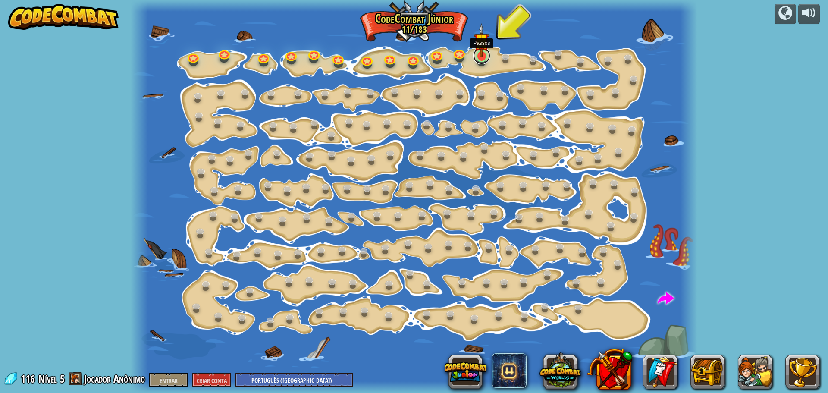
click at [483, 62] on link at bounding box center [481, 55] width 17 height 17
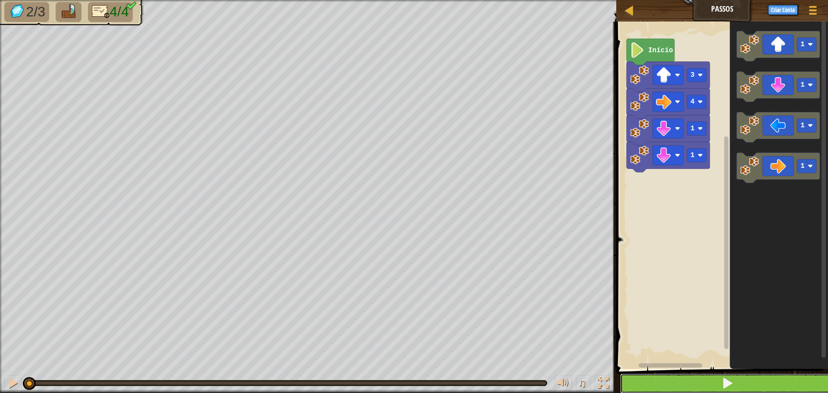
click at [738, 383] on button at bounding box center [727, 383] width 214 height 20
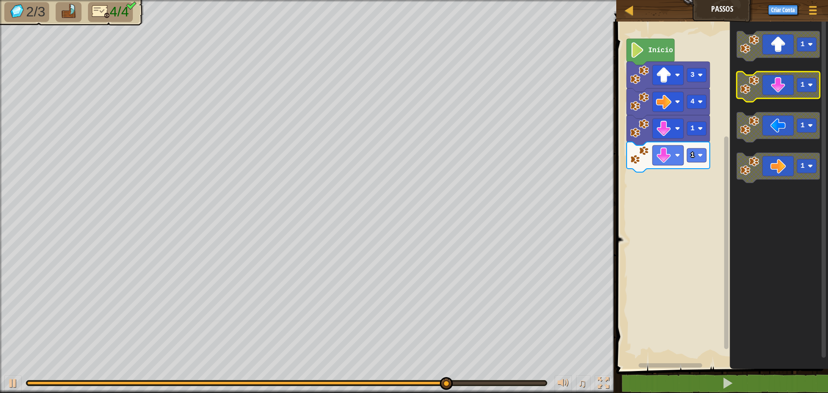
click at [778, 88] on icon "Espaço de trabalho do Blockly" at bounding box center [778, 87] width 83 height 30
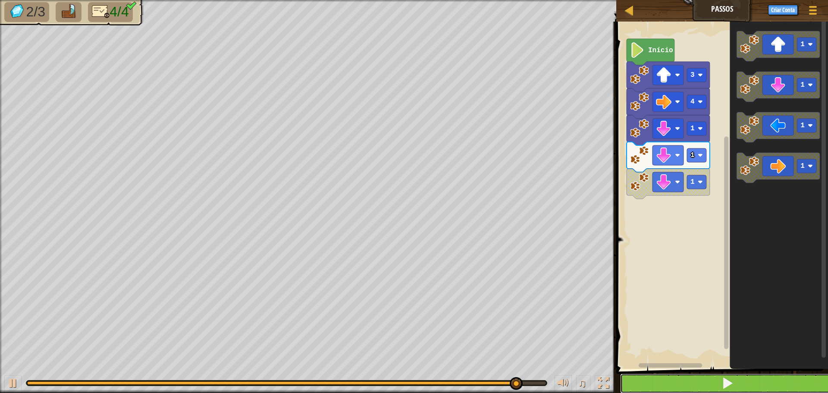
click at [684, 387] on button at bounding box center [727, 383] width 214 height 20
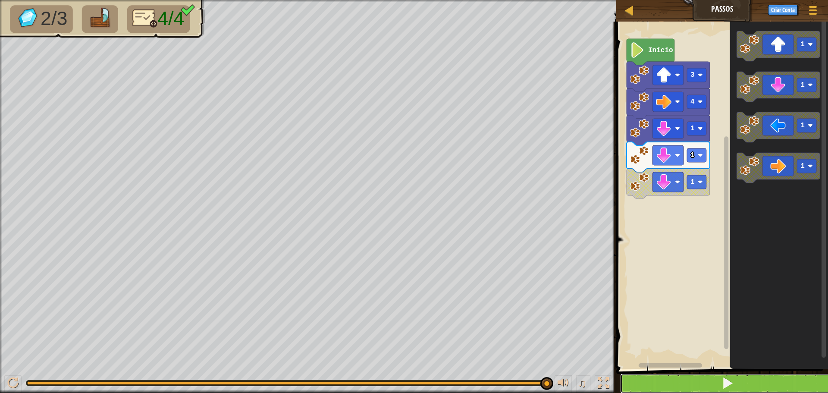
click at [684, 379] on button at bounding box center [727, 383] width 214 height 20
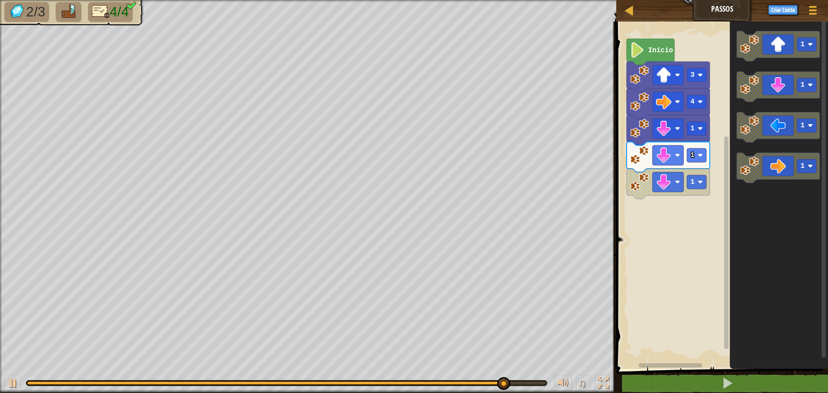
click at [757, 156] on g "1 1 1 1" at bounding box center [778, 107] width 83 height 152
click at [764, 132] on icon "Espaço de trabalho do Blockly" at bounding box center [778, 127] width 83 height 30
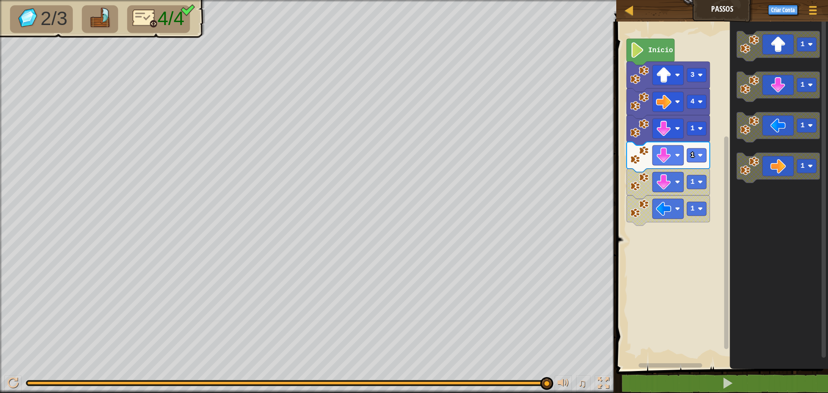
click at [714, 371] on span at bounding box center [723, 183] width 219 height 382
click at [714, 373] on span at bounding box center [723, 183] width 219 height 382
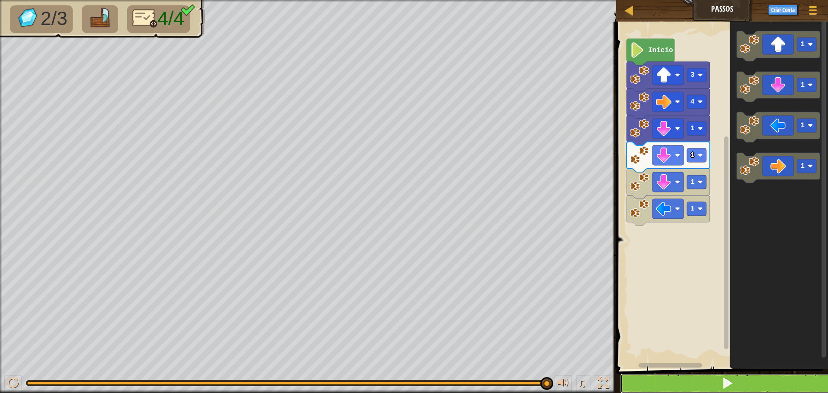
click at [709, 386] on button at bounding box center [727, 383] width 214 height 20
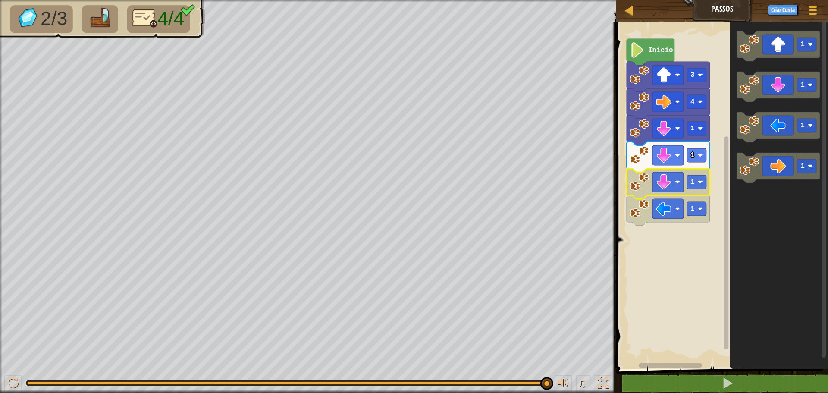
click at [645, 179] on image "Espaço de trabalho do Blockly" at bounding box center [639, 181] width 19 height 19
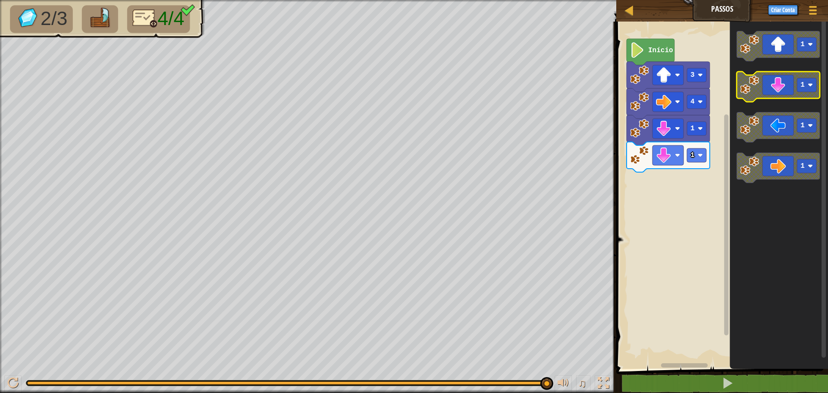
click at [748, 83] on image "Espaço de trabalho do Blockly" at bounding box center [749, 84] width 19 height 19
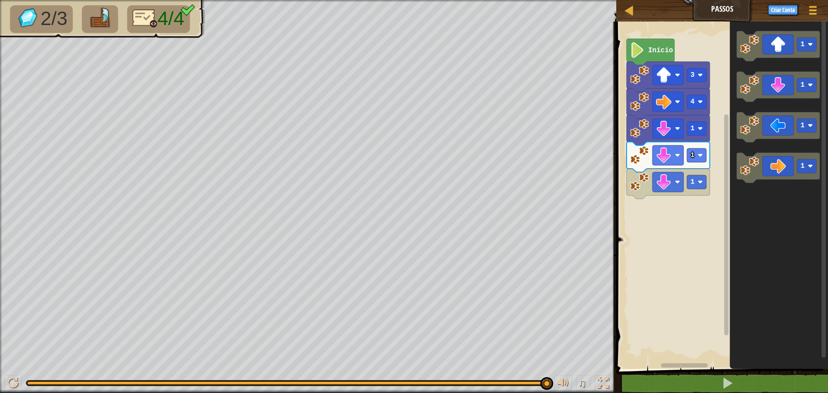
click at [684, 189] on icon "Espaço de trabalho do Blockly" at bounding box center [668, 184] width 83 height 30
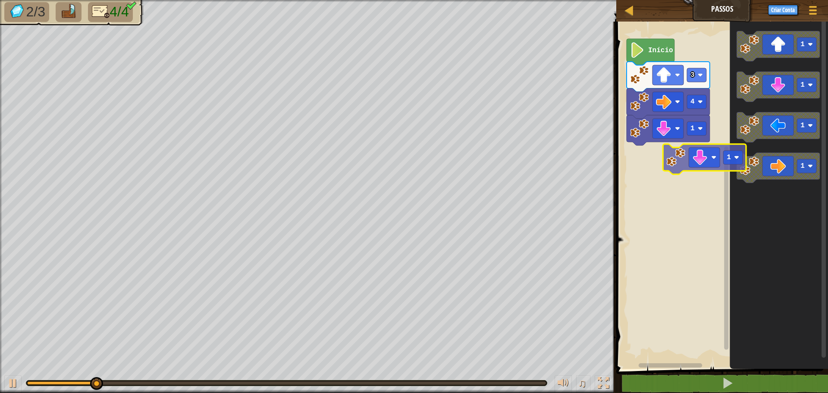
click at [702, 170] on div "Início 3 4 1 1 1 1 1 1" at bounding box center [721, 192] width 214 height 351
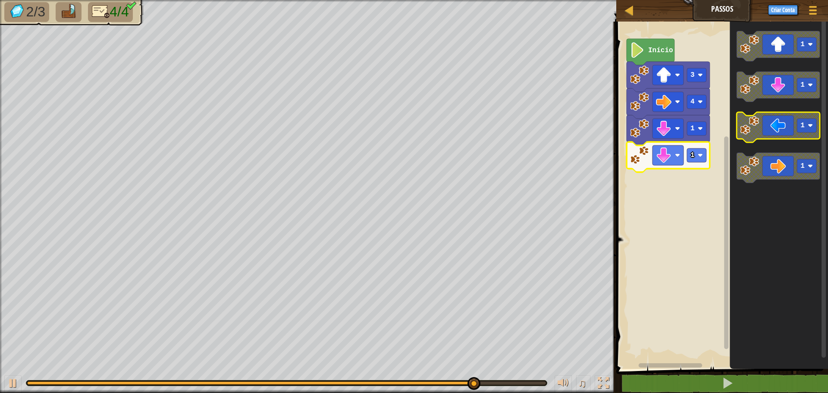
click at [767, 127] on icon "Espaço de trabalho do Blockly" at bounding box center [778, 127] width 83 height 30
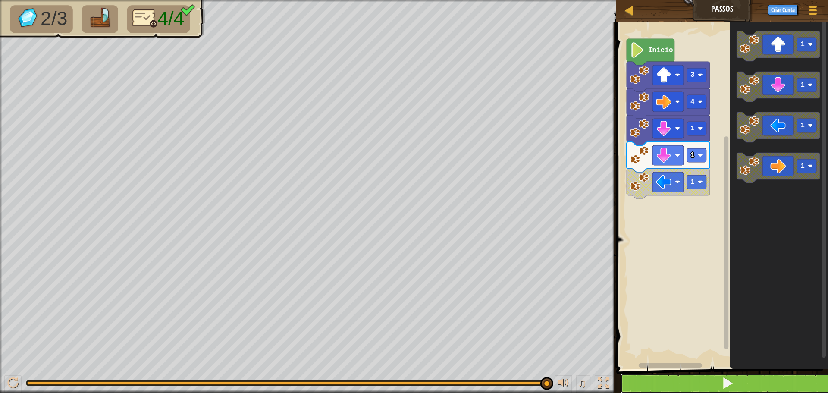
click at [684, 384] on button at bounding box center [727, 383] width 214 height 20
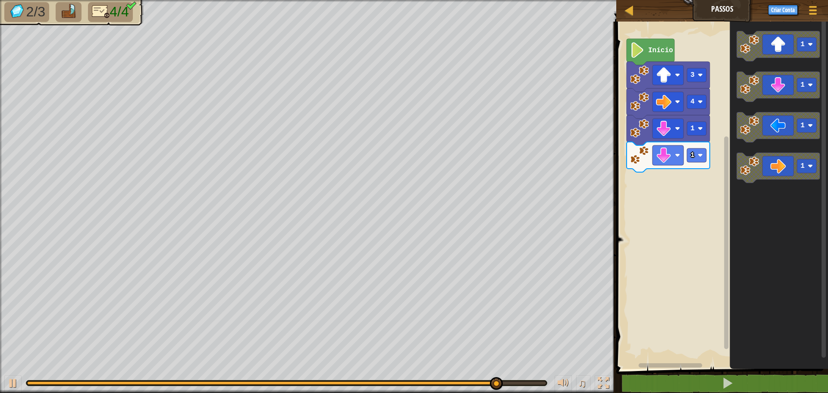
click at [735, 148] on icon "1 1 1 1" at bounding box center [779, 192] width 98 height 351
click at [761, 92] on icon "Espaço de trabalho do Blockly" at bounding box center [778, 87] width 83 height 30
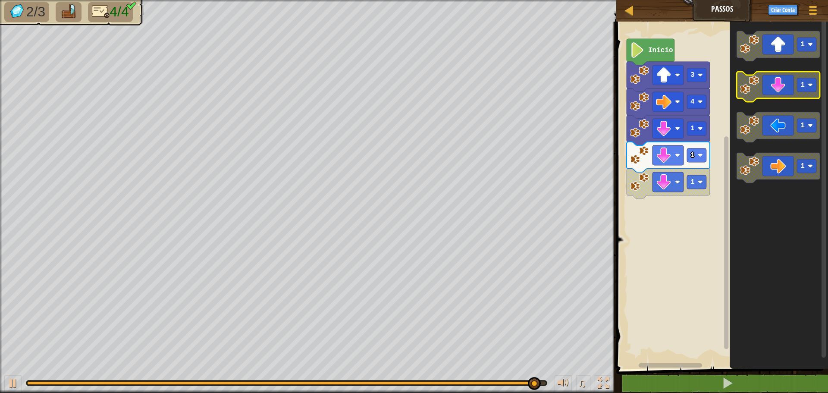
click at [761, 92] on icon "Espaço de trabalho do Blockly" at bounding box center [778, 87] width 83 height 30
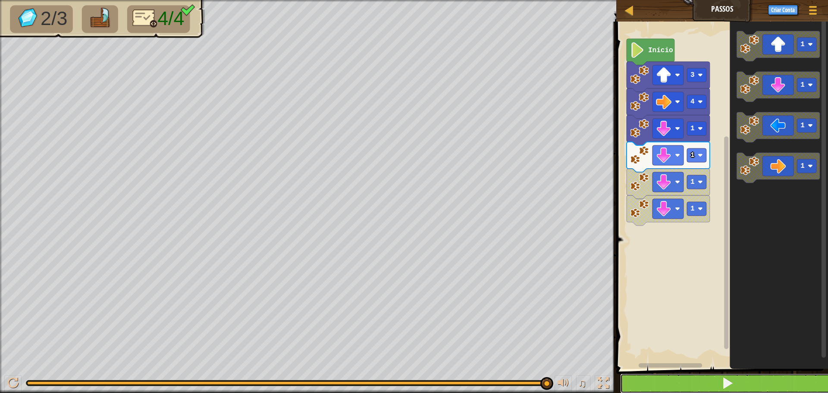
click at [675, 382] on button at bounding box center [727, 383] width 214 height 20
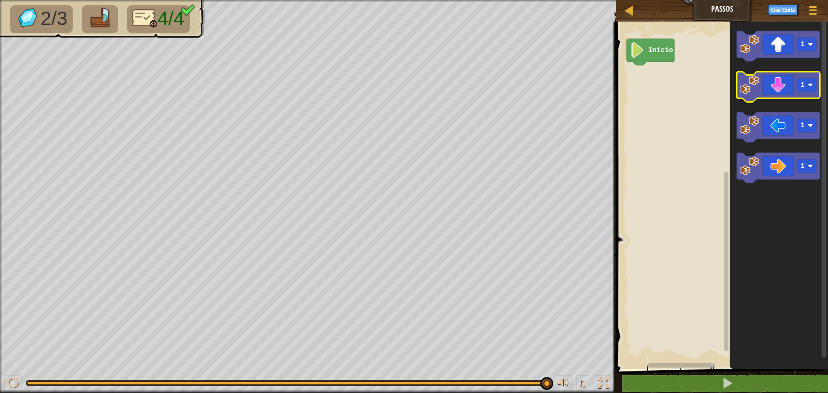
click at [768, 85] on icon "Espaço de trabalho do Blockly" at bounding box center [778, 87] width 83 height 30
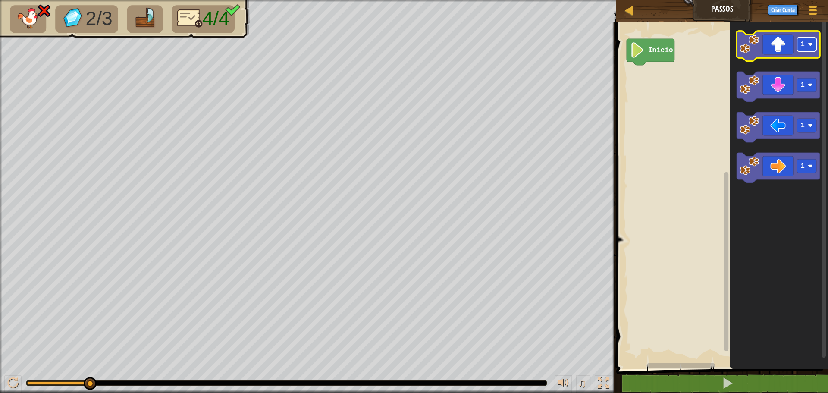
click at [800, 49] on rect "Espaço de trabalho do Blockly" at bounding box center [806, 45] width 19 height 14
click at [774, 43] on icon "Espaço de trabalho do Blockly" at bounding box center [778, 46] width 83 height 30
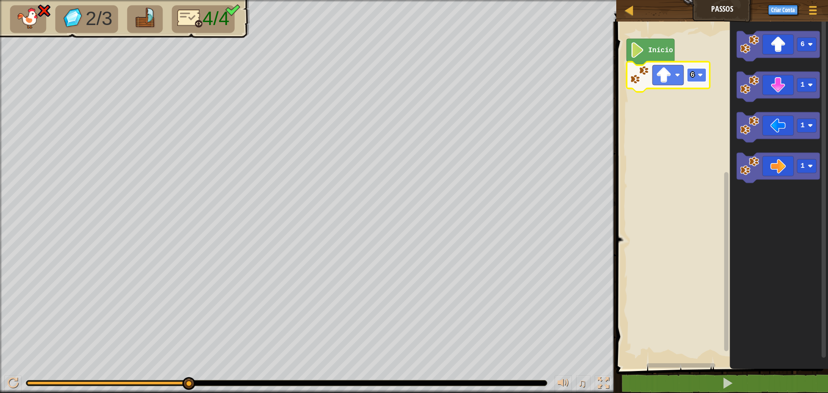
click at [694, 72] on rect "Espaço de trabalho do Blockly" at bounding box center [696, 75] width 19 height 14
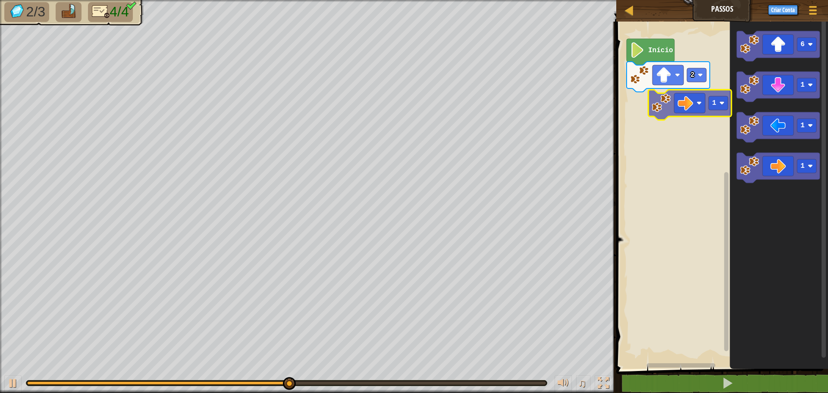
click at [670, 107] on div "Início 2 6 1 1 1 1" at bounding box center [721, 192] width 214 height 351
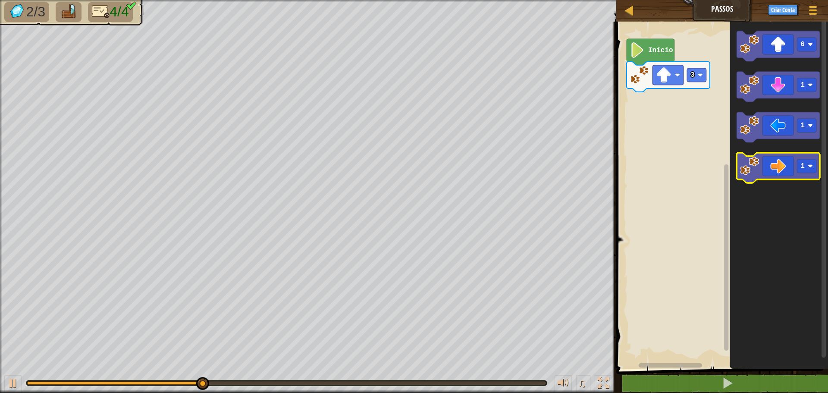
click at [765, 164] on icon "Espaço de trabalho do Blockly" at bounding box center [778, 168] width 83 height 30
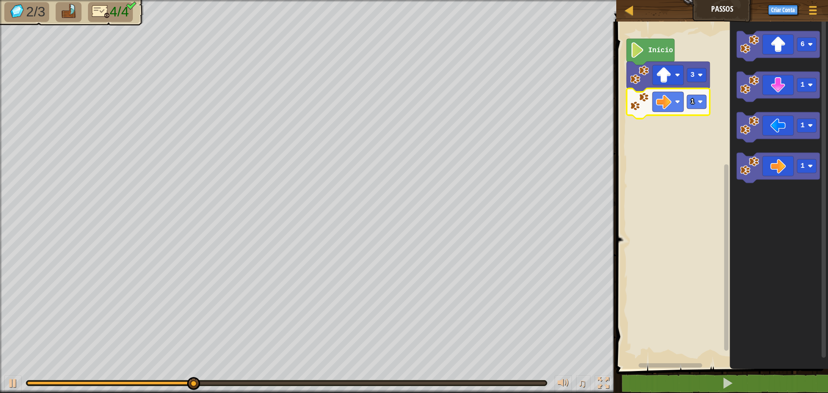
click at [700, 92] on icon "Espaço de trabalho do Blockly" at bounding box center [668, 103] width 83 height 30
click at [696, 98] on rect "Espaço de trabalho do Blockly" at bounding box center [696, 102] width 19 height 14
click at [699, 101] on image "Espaço de trabalho do Blockly" at bounding box center [700, 101] width 5 height 5
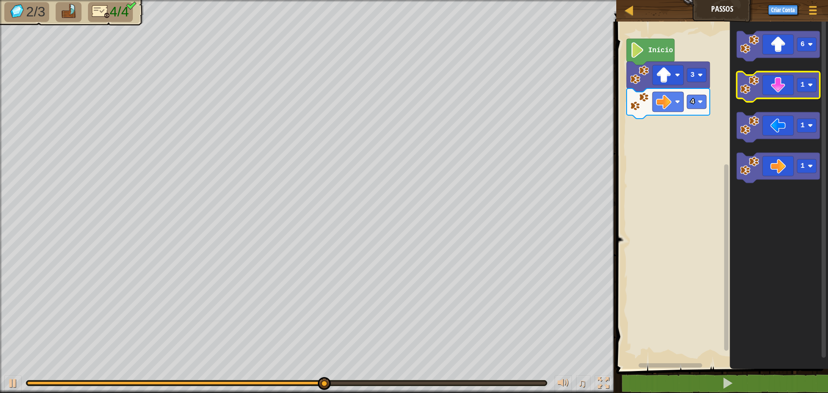
click at [764, 87] on icon "Espaço de trabalho do Blockly" at bounding box center [778, 87] width 83 height 30
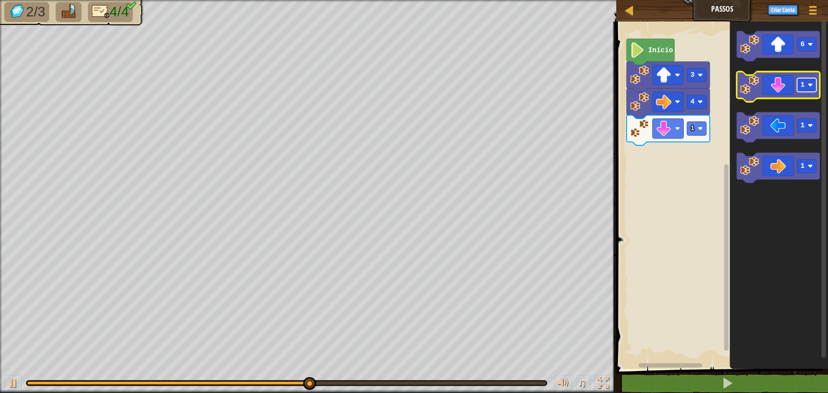
click at [806, 88] on rect "Espaço de trabalho do Blockly" at bounding box center [806, 85] width 19 height 14
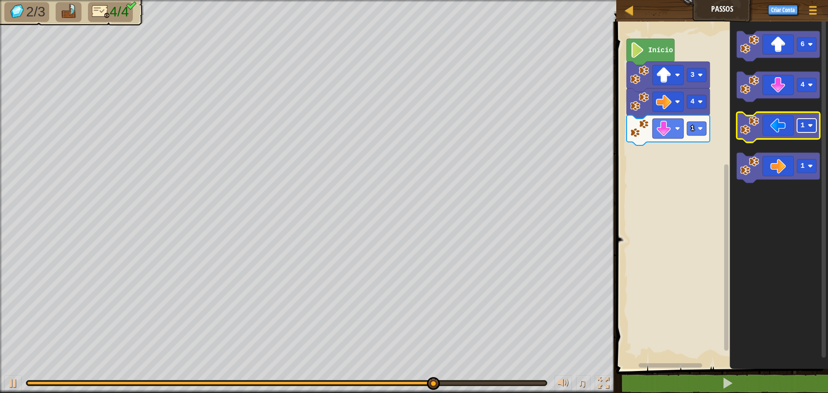
click at [812, 125] on image "Espaço de trabalho do Blockly" at bounding box center [810, 125] width 5 height 5
click at [773, 127] on icon "Espaço de trabalho do Blockly" at bounding box center [778, 127] width 83 height 30
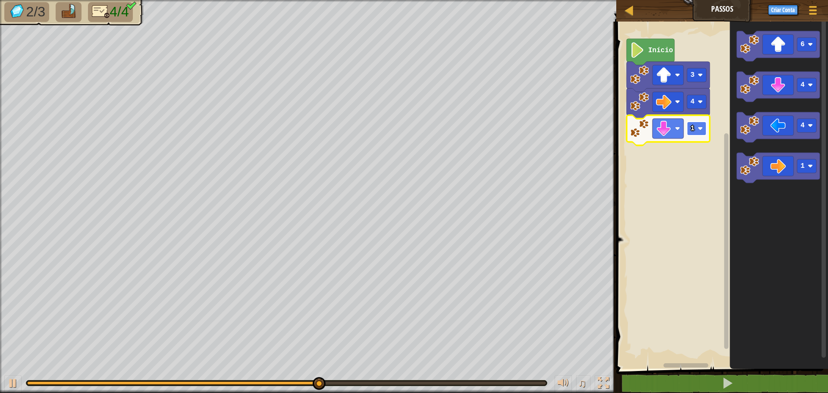
click at [700, 127] on image "Espaço de trabalho do Blockly" at bounding box center [700, 128] width 5 height 5
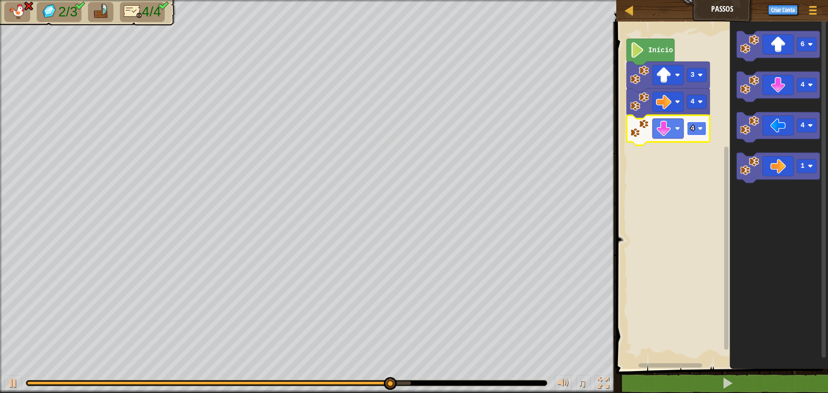
click at [697, 125] on rect "Espaço de trabalho do Blockly" at bounding box center [696, 129] width 19 height 14
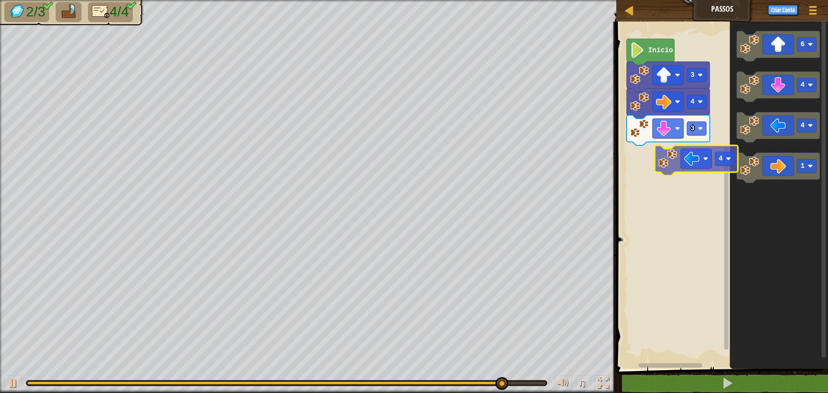
click at [713, 166] on div "Início 3 4 3 6 4 4 1 4" at bounding box center [721, 192] width 214 height 351
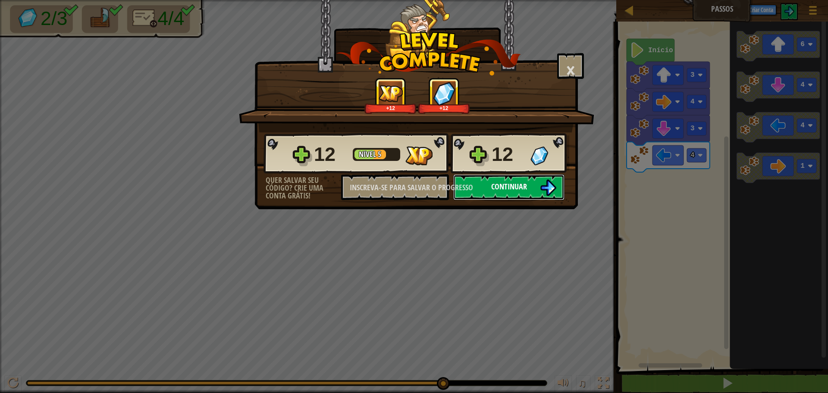
click at [509, 181] on font "Continuar" at bounding box center [509, 186] width 36 height 11
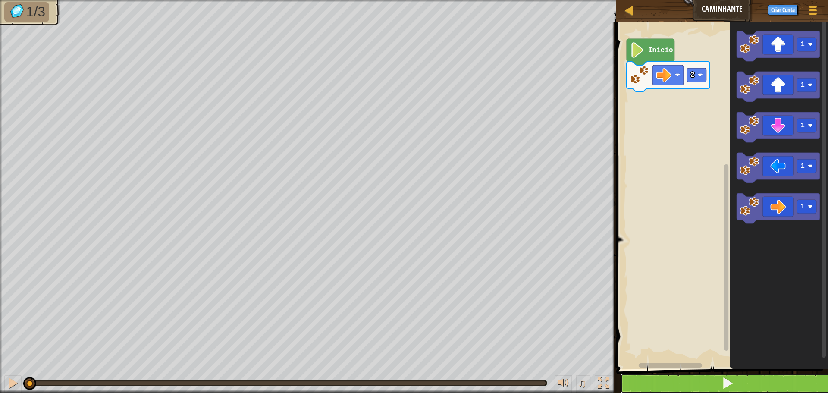
click at [644, 378] on button at bounding box center [727, 383] width 214 height 20
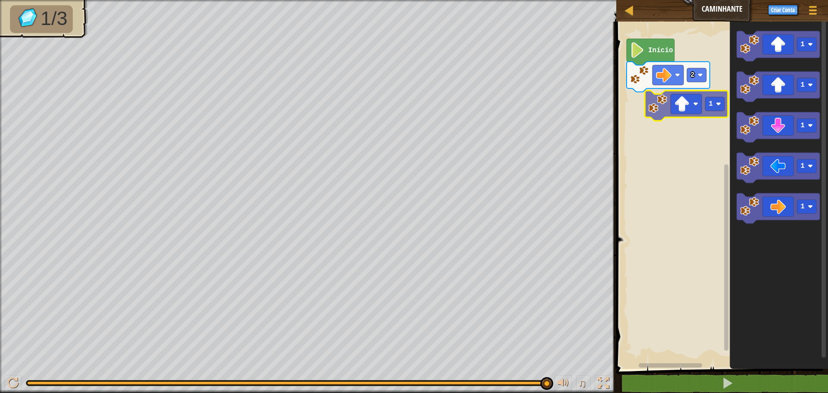
click at [686, 109] on div "2 Início 1 1 1 1 1 1" at bounding box center [721, 192] width 214 height 351
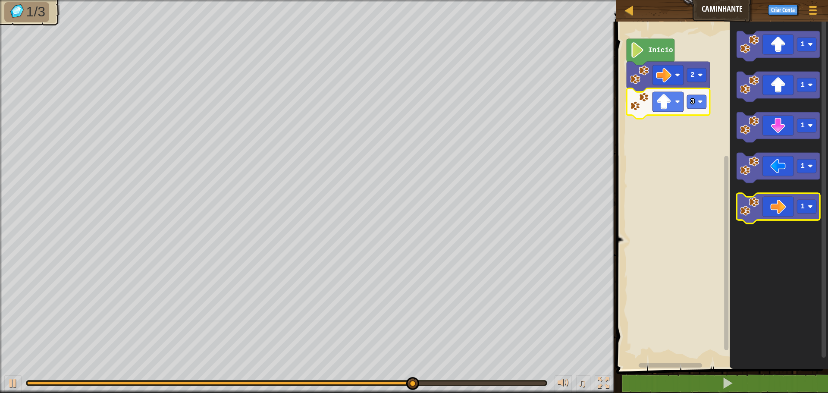
click at [769, 198] on icon "Espaço de trabalho do Blockly" at bounding box center [778, 208] width 83 height 30
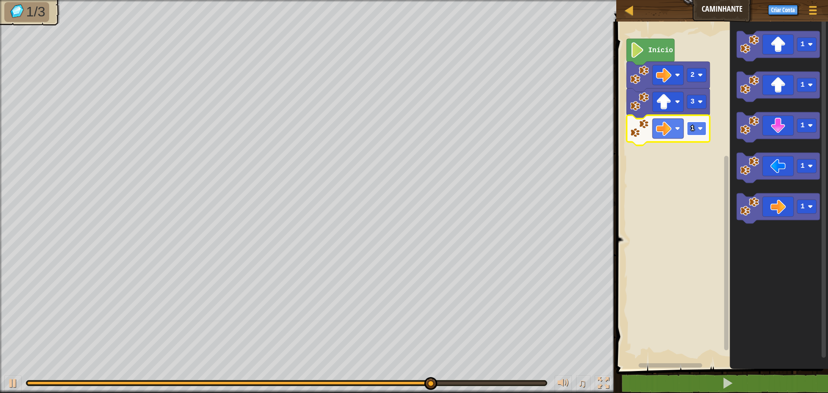
click at [694, 134] on rect "Espaço de trabalho do Blockly" at bounding box center [696, 129] width 19 height 14
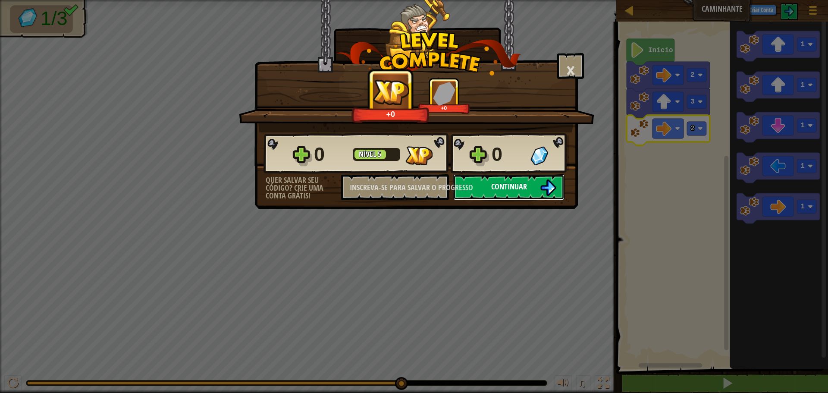
click at [549, 184] on img at bounding box center [548, 187] width 16 height 16
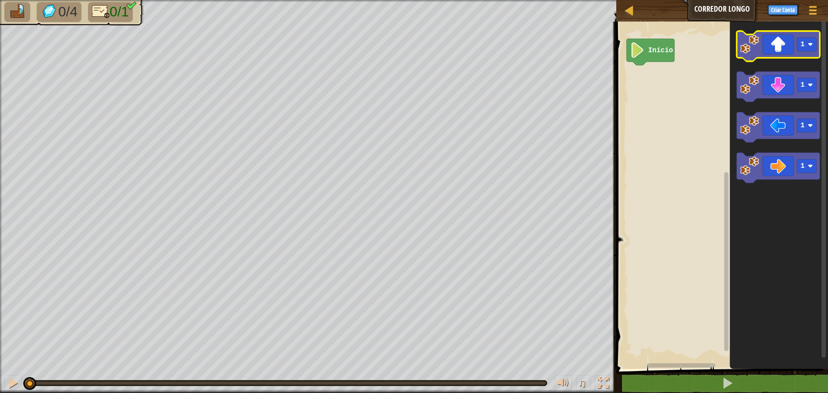
click at [774, 36] on icon "Espaço de trabalho do Blockly" at bounding box center [778, 46] width 83 height 30
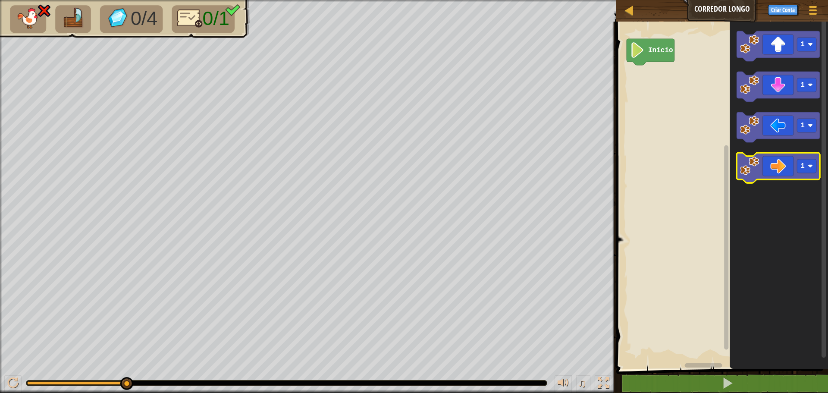
click at [784, 158] on icon "Espaço de trabalho do Blockly" at bounding box center [778, 168] width 83 height 30
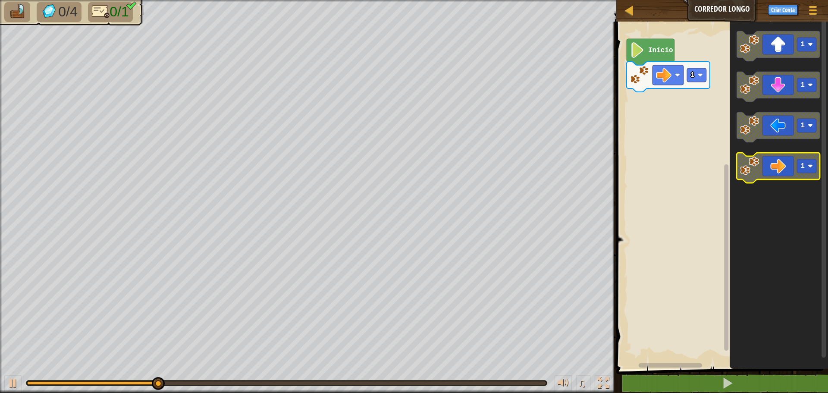
click at [809, 164] on image "Espaço de trabalho do Blockly" at bounding box center [810, 165] width 5 height 5
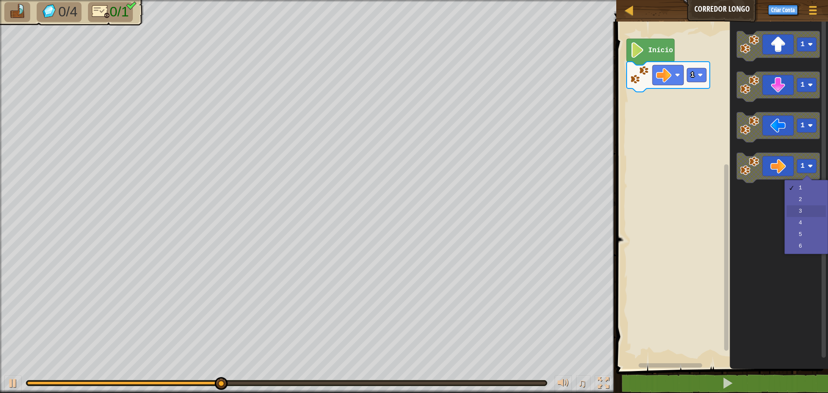
drag, startPoint x: 804, startPoint y: 205, endPoint x: 799, endPoint y: 203, distance: 6.0
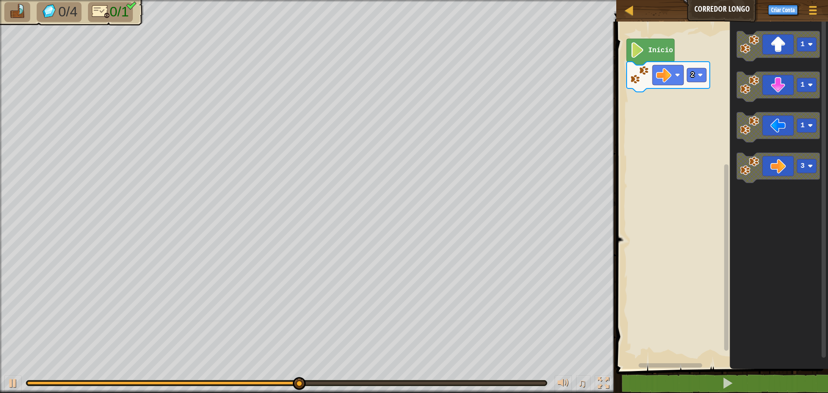
click at [737, 166] on icon "Espaço de trabalho do Blockly" at bounding box center [778, 168] width 83 height 30
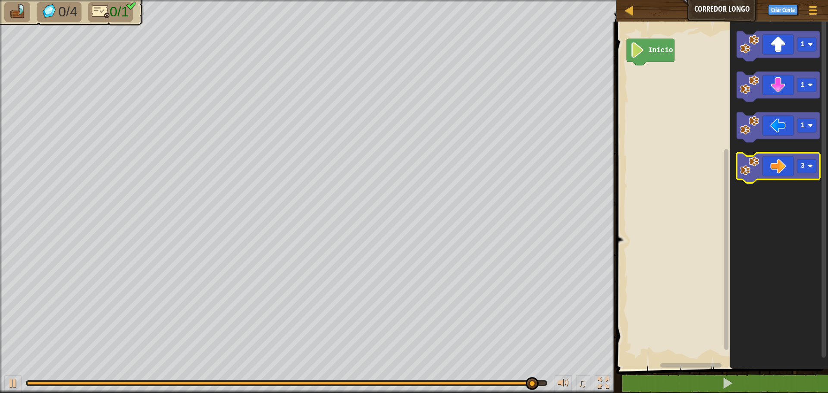
click at [745, 155] on icon "Espaço de trabalho do Blockly" at bounding box center [778, 168] width 83 height 30
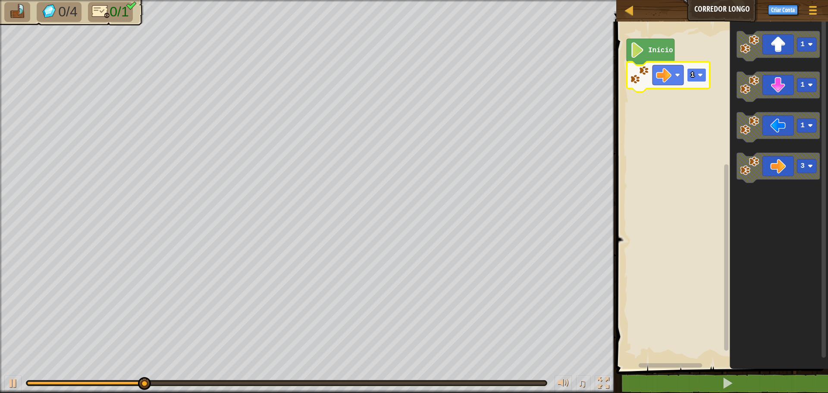
click at [695, 75] on rect "Espaço de trabalho do Blockly" at bounding box center [696, 75] width 19 height 14
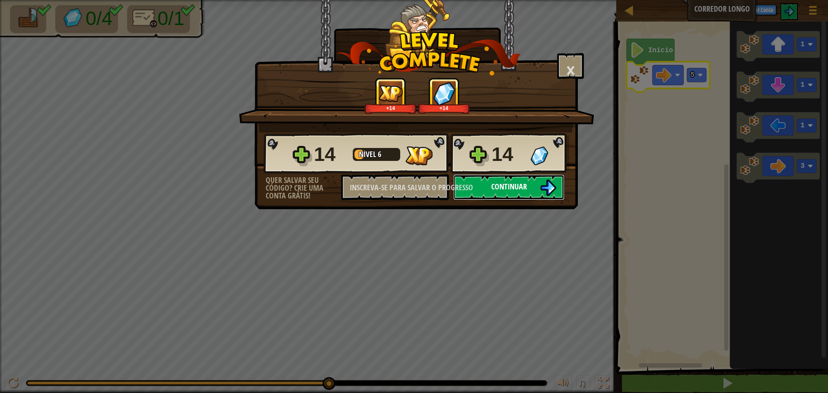
click at [526, 180] on button "Continuar" at bounding box center [508, 187] width 111 height 26
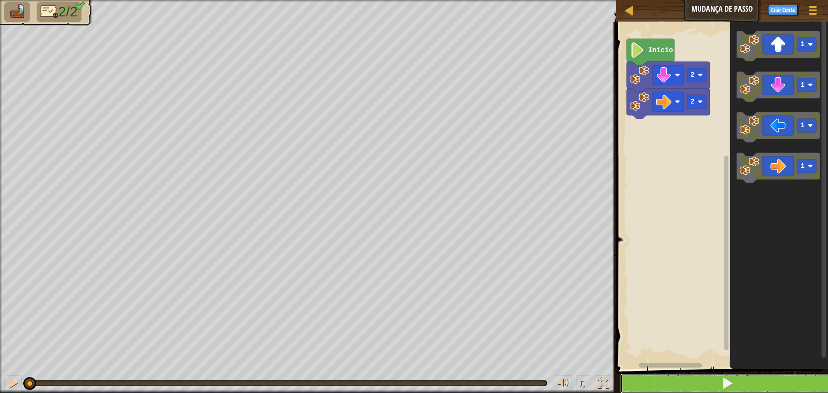
click at [707, 380] on button at bounding box center [727, 383] width 214 height 20
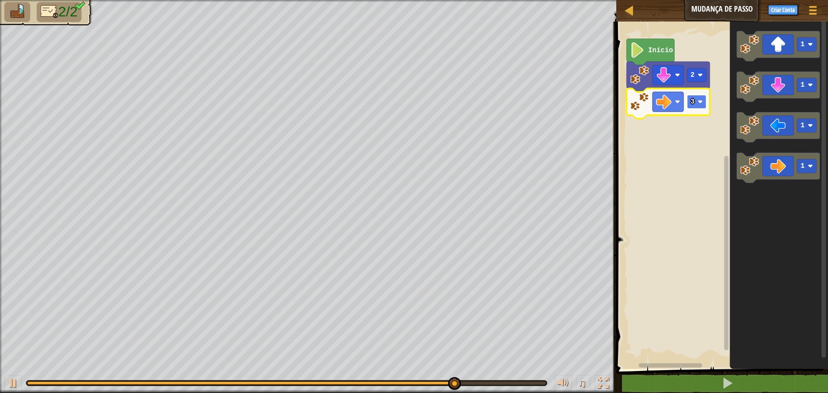
click at [692, 100] on text "3" at bounding box center [692, 102] width 4 height 8
click at [696, 105] on rect "Espaço de trabalho do Blockly" at bounding box center [696, 102] width 19 height 14
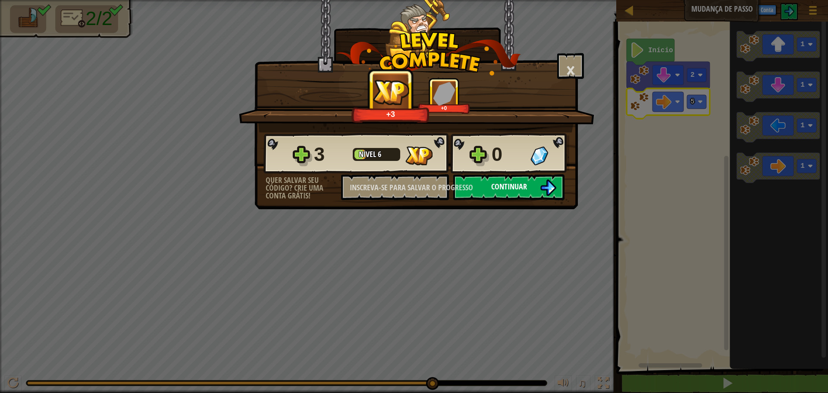
click at [548, 179] on button "Continuar" at bounding box center [508, 187] width 111 height 26
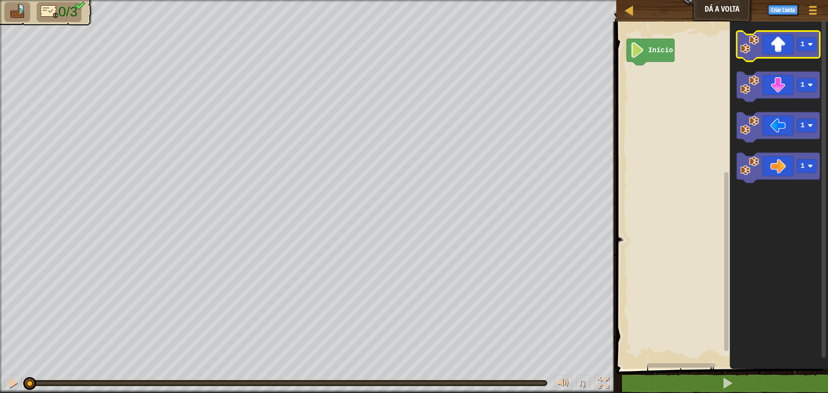
click at [778, 45] on icon "Espaço de trabalho do Blockly" at bounding box center [778, 46] width 83 height 30
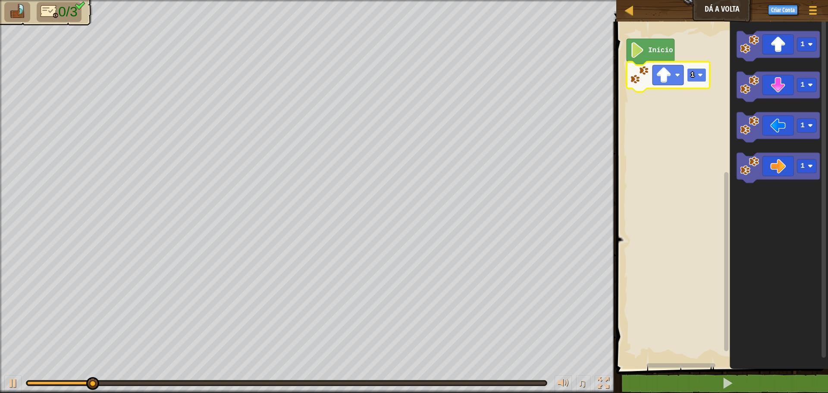
click at [703, 75] on rect "Espaço de trabalho do Blockly" at bounding box center [696, 75] width 19 height 14
click at [694, 82] on icon "Espaço de trabalho do Blockly" at bounding box center [668, 77] width 83 height 30
click at [696, 67] on icon "Espaço de trabalho do Blockly" at bounding box center [668, 77] width 83 height 30
click at [696, 75] on rect "Espaço de trabalho do Blockly" at bounding box center [696, 75] width 19 height 14
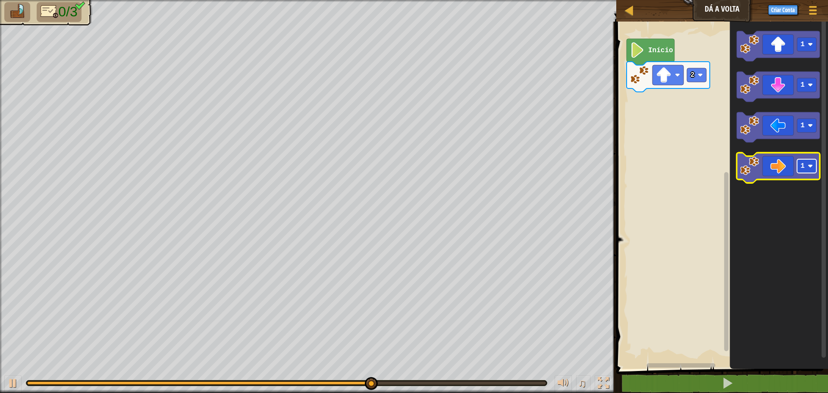
click at [808, 167] on rect "Espaço de trabalho do Blockly" at bounding box center [806, 166] width 19 height 14
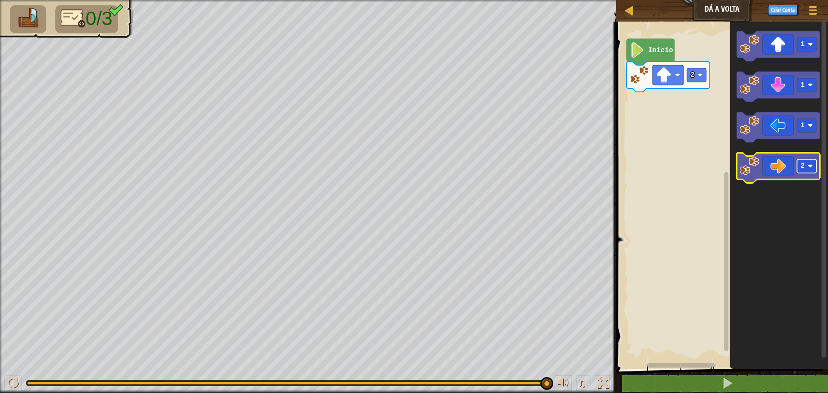
click at [804, 170] on rect "Espaço de trabalho do Blockly" at bounding box center [806, 166] width 19 height 14
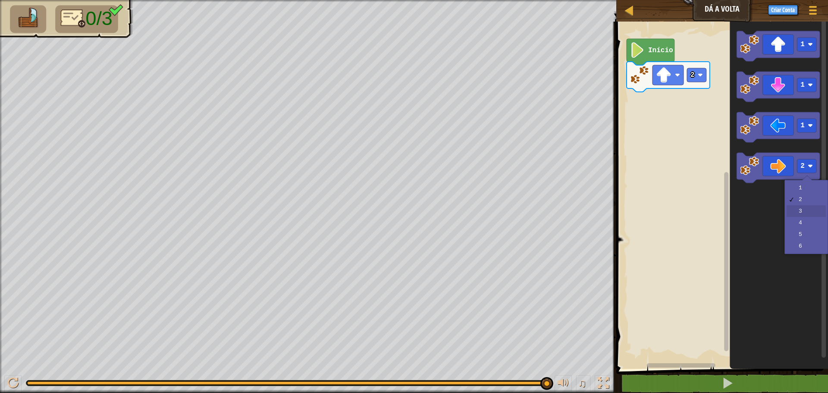
drag, startPoint x: 798, startPoint y: 209, endPoint x: 794, endPoint y: 190, distance: 19.8
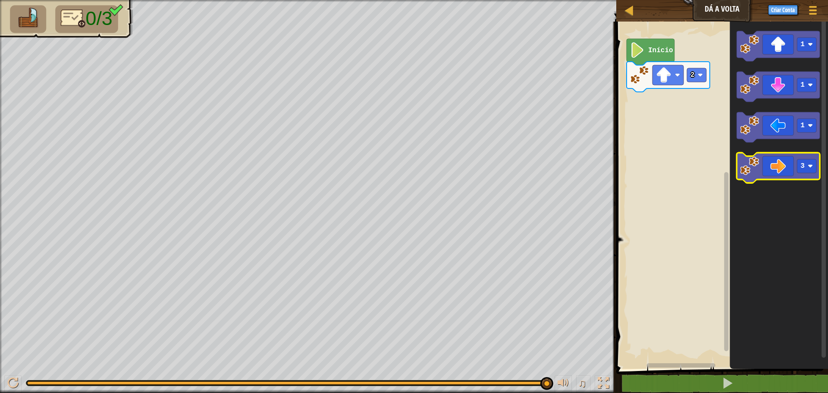
click at [786, 168] on icon "Espaço de trabalho do Blockly" at bounding box center [778, 168] width 83 height 30
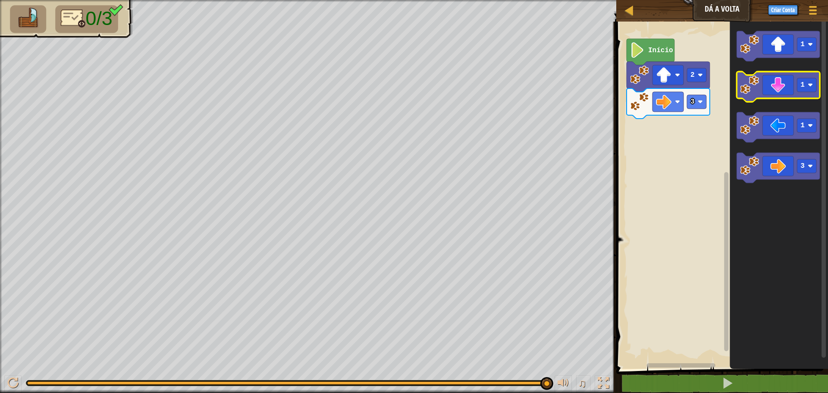
click at [770, 85] on icon "Espaço de trabalho do Blockly" at bounding box center [778, 87] width 83 height 30
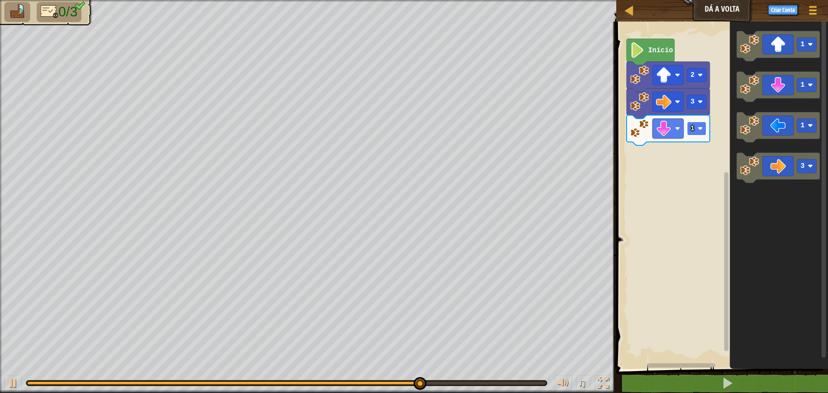
click at [701, 128] on image "Espaço de trabalho do Blockly" at bounding box center [700, 128] width 5 height 5
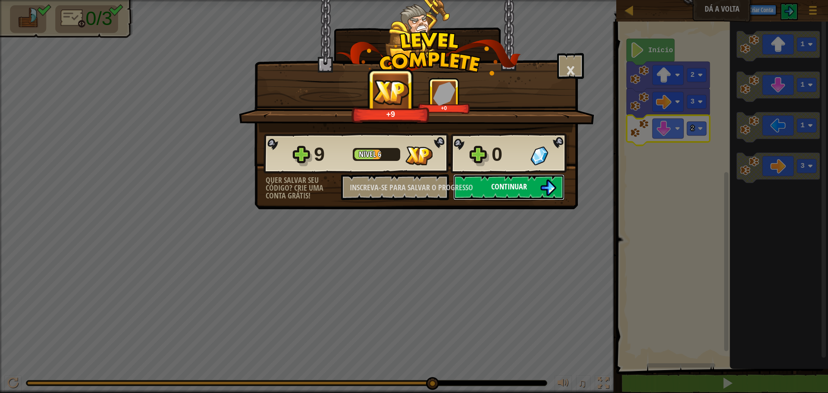
click at [533, 182] on button "Continuar" at bounding box center [508, 187] width 111 height 26
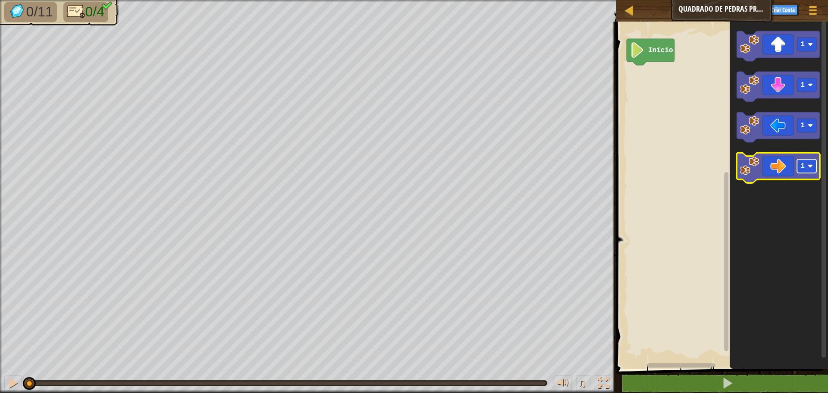
click at [799, 163] on rect "Espaço de trabalho do Blockly" at bounding box center [806, 166] width 19 height 14
click at [755, 173] on image "Espaço de trabalho do Blockly" at bounding box center [749, 166] width 19 height 19
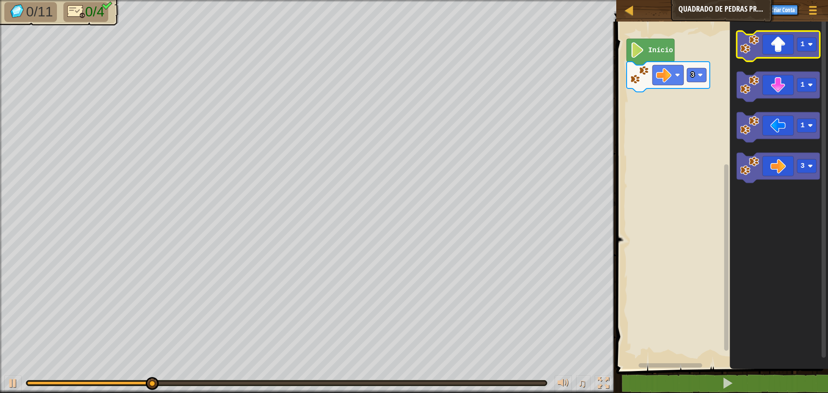
click at [787, 46] on icon "Espaço de trabalho do Blockly" at bounding box center [778, 46] width 83 height 30
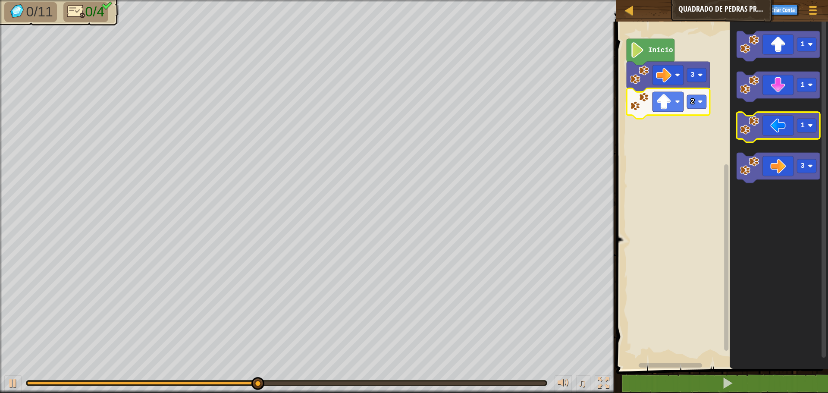
click at [783, 127] on icon "Espaço de trabalho do Blockly" at bounding box center [778, 127] width 83 height 30
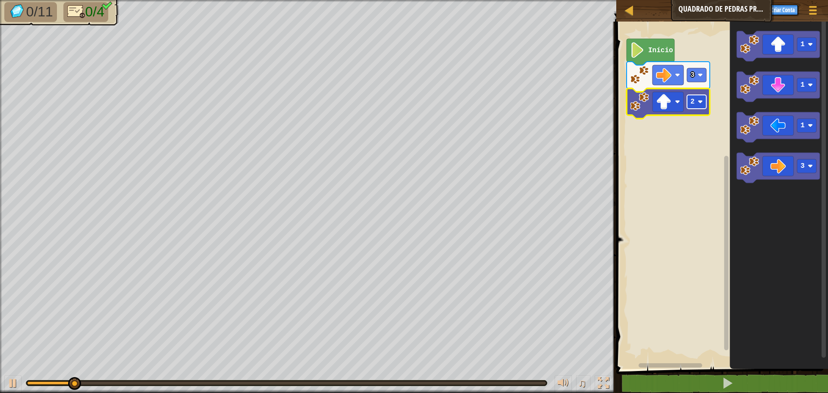
click at [704, 107] on rect "Espaço de trabalho do Blockly" at bounding box center [696, 102] width 19 height 14
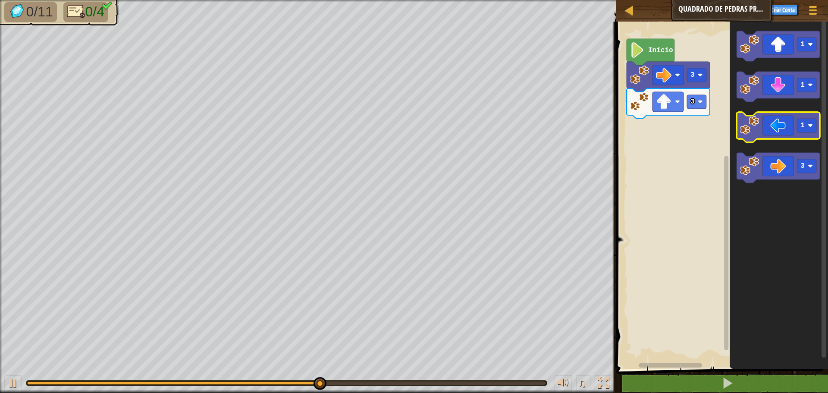
click at [759, 127] on image "Espaço de trabalho do Blockly" at bounding box center [749, 125] width 19 height 19
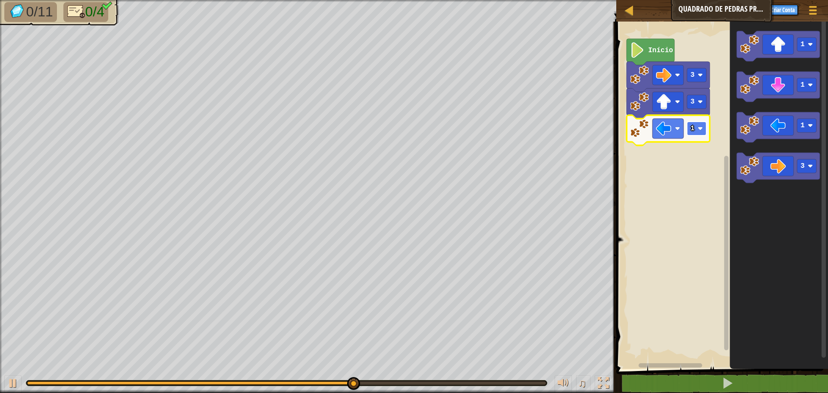
click at [691, 131] on text "1" at bounding box center [692, 129] width 4 height 8
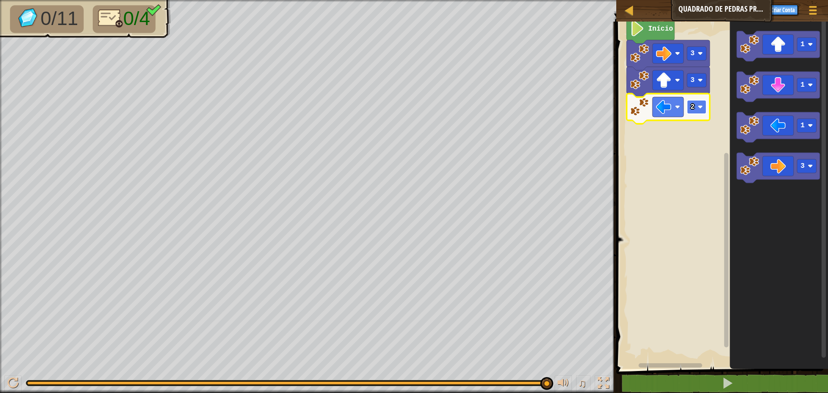
click at [699, 107] on image "Espaço de trabalho do Blockly" at bounding box center [700, 106] width 5 height 5
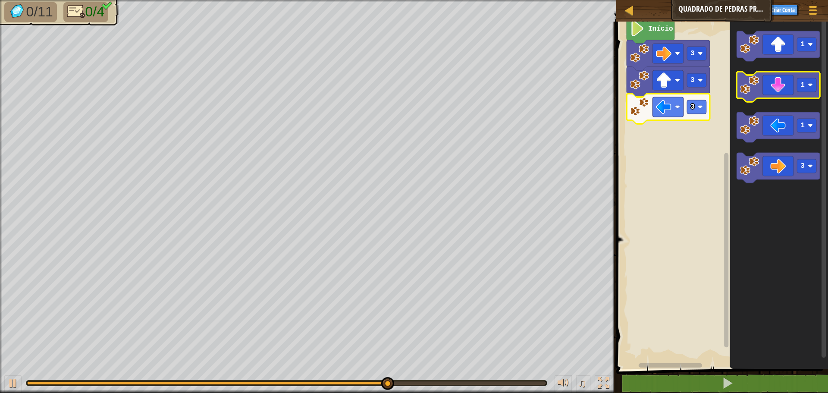
click at [784, 92] on icon "Espaço de trabalho do Blockly" at bounding box center [778, 87] width 83 height 30
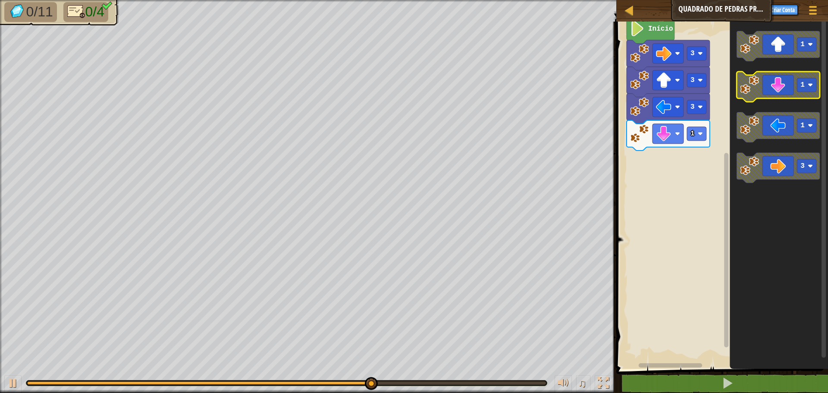
click at [809, 84] on image "Espaço de trabalho do Blockly" at bounding box center [810, 84] width 5 height 5
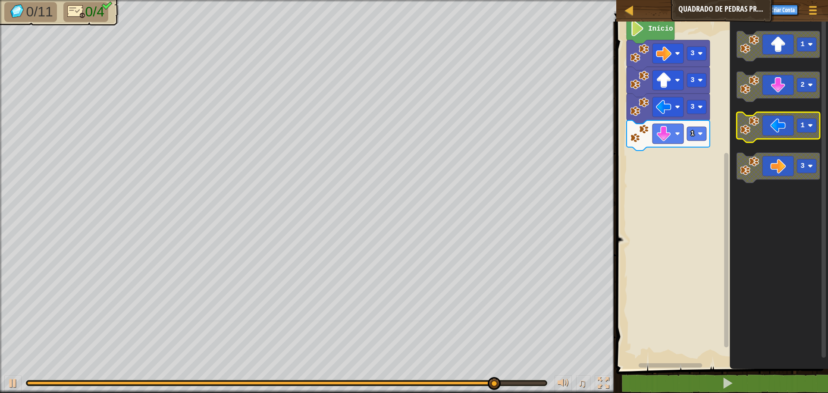
click at [804, 125] on g "1" at bounding box center [806, 126] width 19 height 14
click at [803, 126] on text "1" at bounding box center [802, 126] width 4 height 8
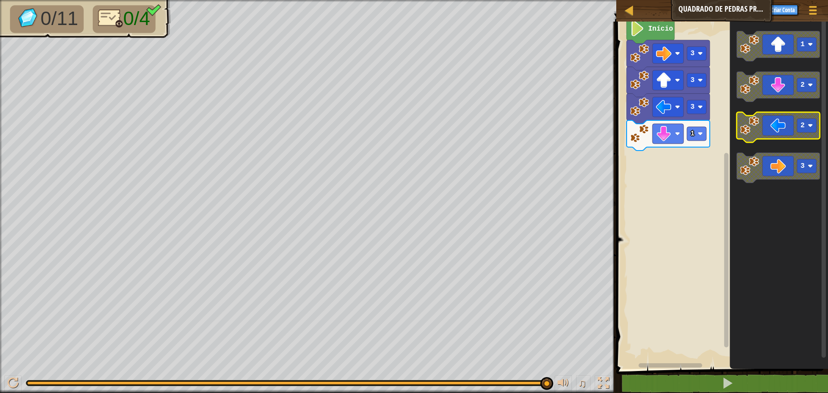
click at [755, 124] on image "Espaço de trabalho do Blockly" at bounding box center [749, 125] width 19 height 19
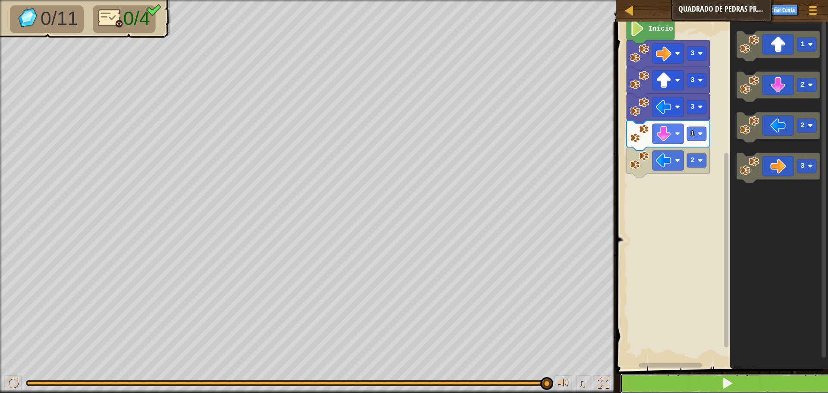
click at [696, 386] on button at bounding box center [727, 383] width 214 height 20
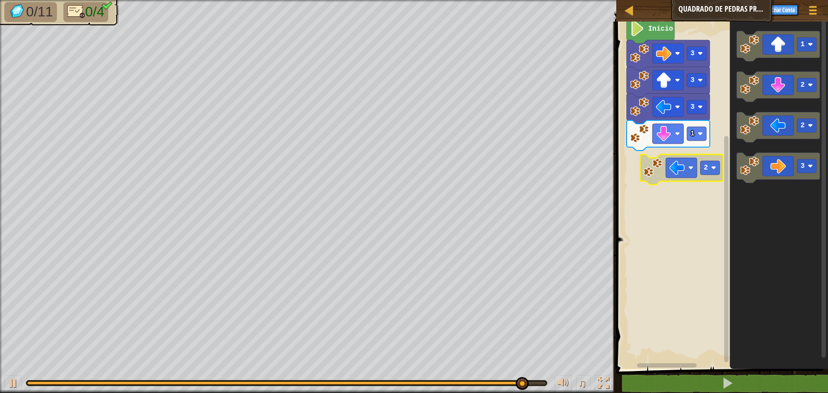
click at [661, 163] on image "Espaço de trabalho do Blockly" at bounding box center [652, 167] width 19 height 19
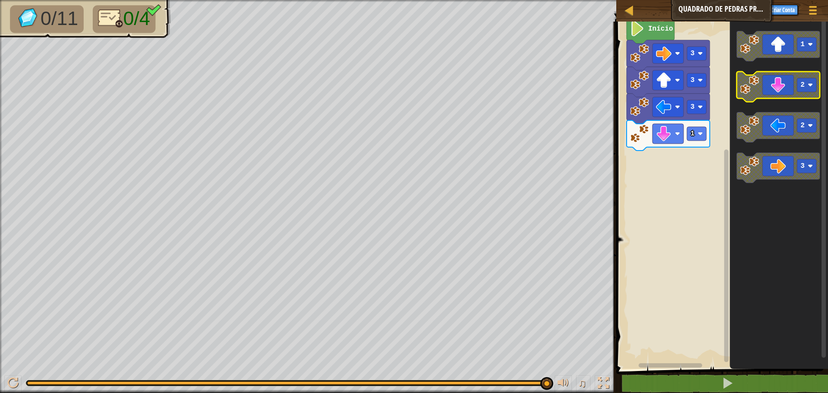
click at [795, 83] on icon "Espaço de trabalho do Blockly" at bounding box center [778, 87] width 83 height 30
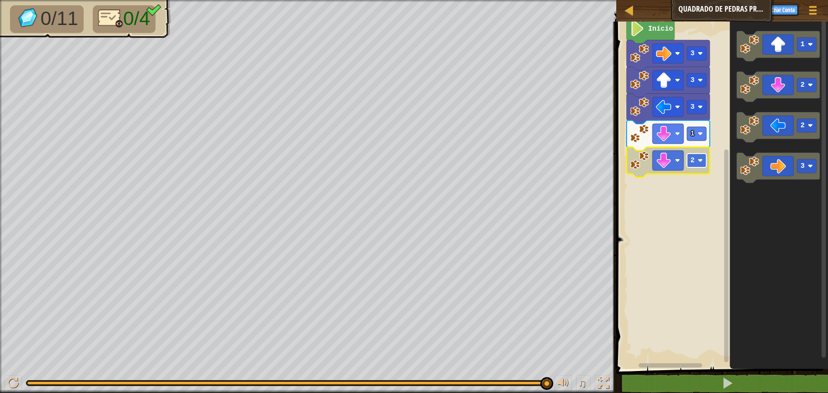
click at [691, 163] on text "2" at bounding box center [692, 161] width 4 height 8
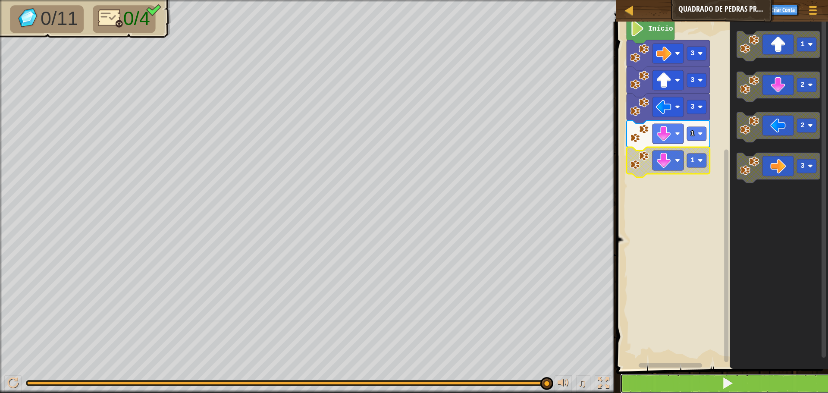
click at [647, 387] on button at bounding box center [727, 383] width 214 height 20
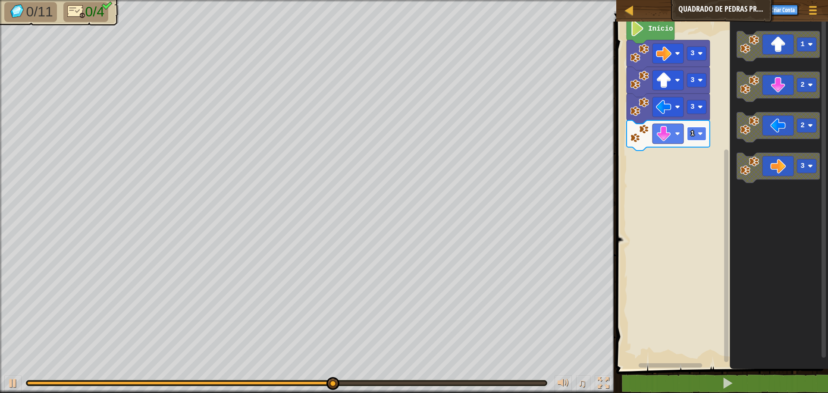
click at [702, 133] on image "Espaço de trabalho do Blockly" at bounding box center [700, 133] width 5 height 5
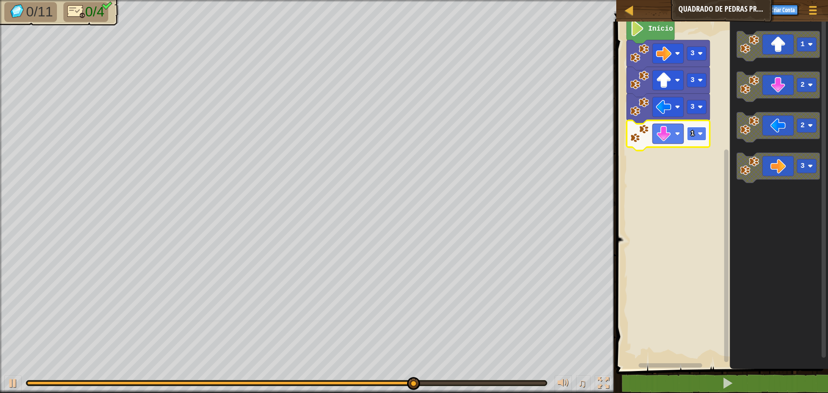
click at [689, 133] on rect "Espaço de trabalho do Blockly" at bounding box center [696, 134] width 19 height 14
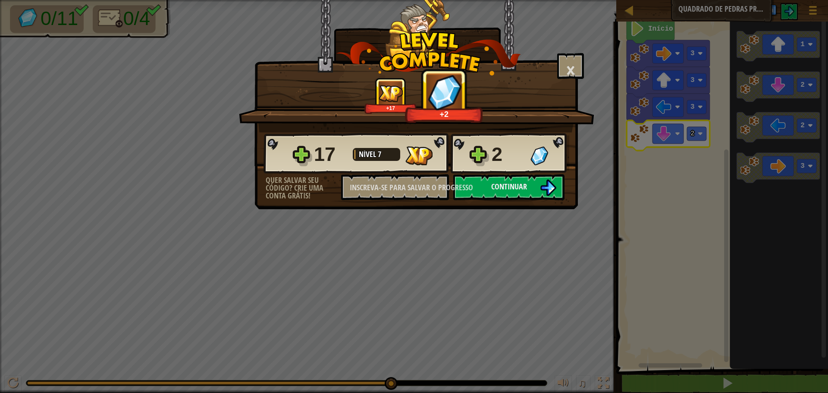
click at [559, 173] on div "17 Nível 7 2" at bounding box center [416, 153] width 306 height 41
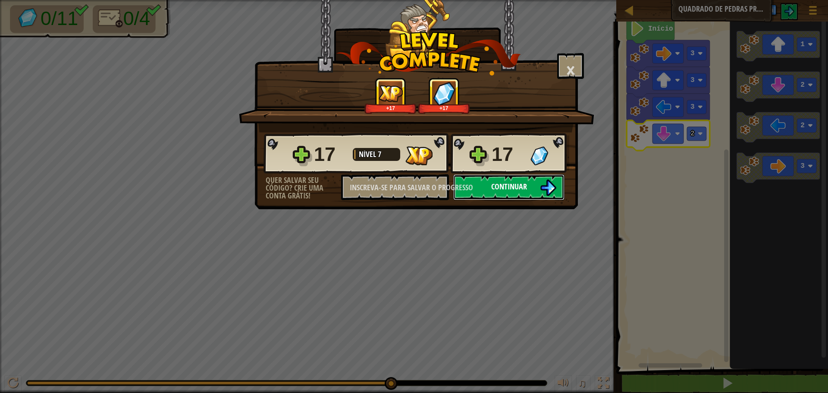
click at [486, 187] on button "Continuar" at bounding box center [508, 187] width 111 height 26
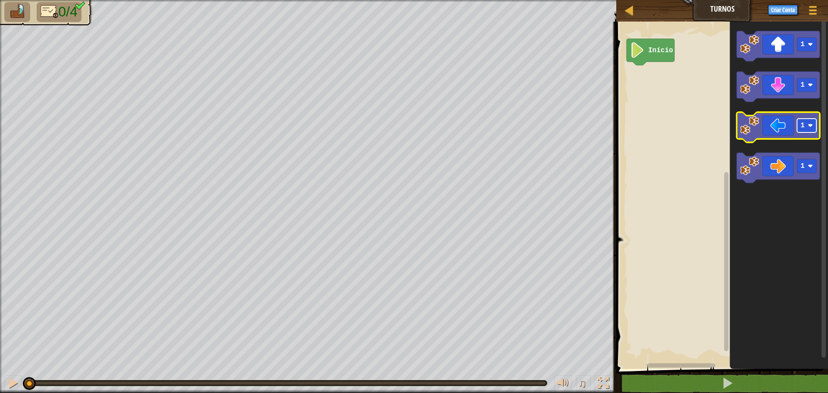
click at [815, 132] on rect "Espaço de trabalho do Blockly" at bounding box center [806, 126] width 19 height 14
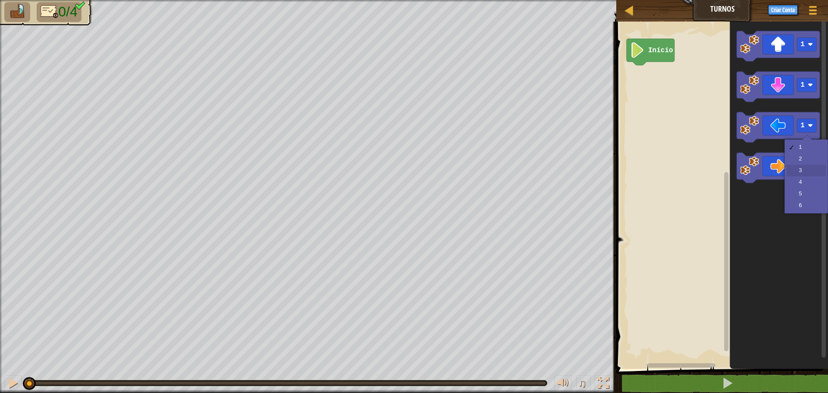
drag, startPoint x: 810, startPoint y: 165, endPoint x: 796, endPoint y: 146, distance: 23.2
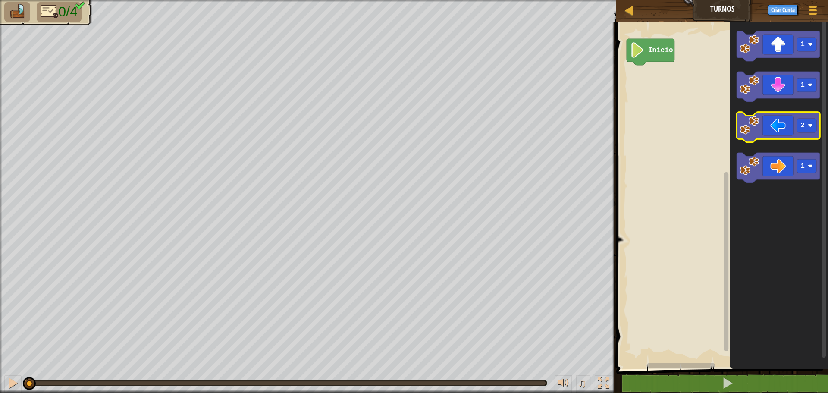
click at [769, 121] on icon "Espaço de trabalho do Blockly" at bounding box center [778, 127] width 83 height 30
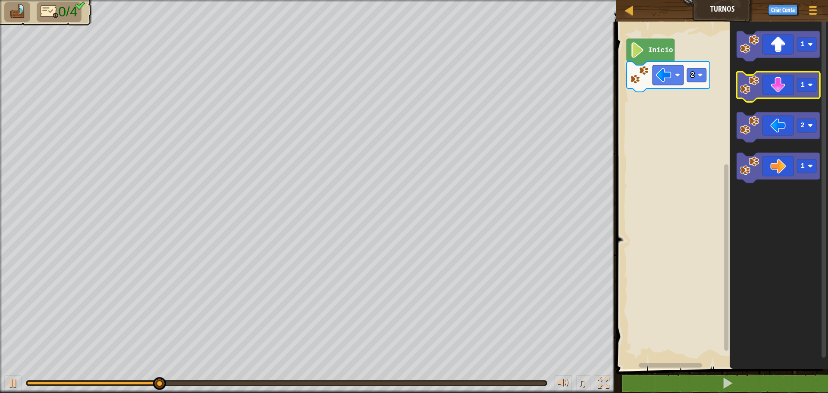
click at [780, 91] on icon "Espaço de trabalho do Blockly" at bounding box center [778, 87] width 83 height 30
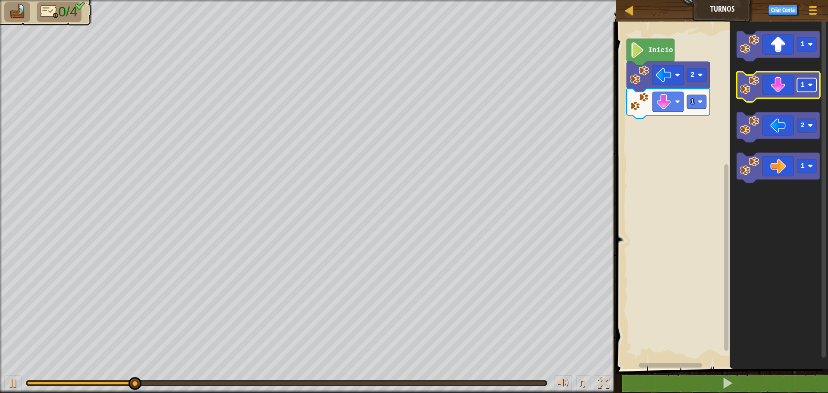
click at [812, 86] on image "Espaço de trabalho do Blockly" at bounding box center [810, 84] width 5 height 5
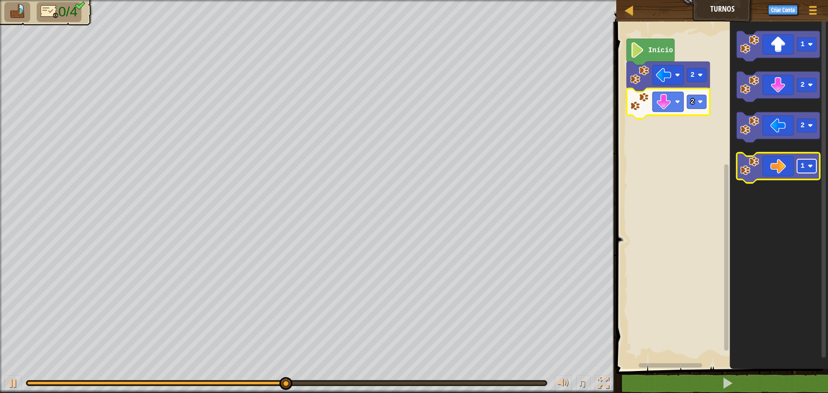
click at [811, 171] on rect "Espaço de trabalho do Blockly" at bounding box center [806, 166] width 19 height 14
click at [809, 164] on image "Espaço de trabalho do Blockly" at bounding box center [810, 165] width 5 height 5
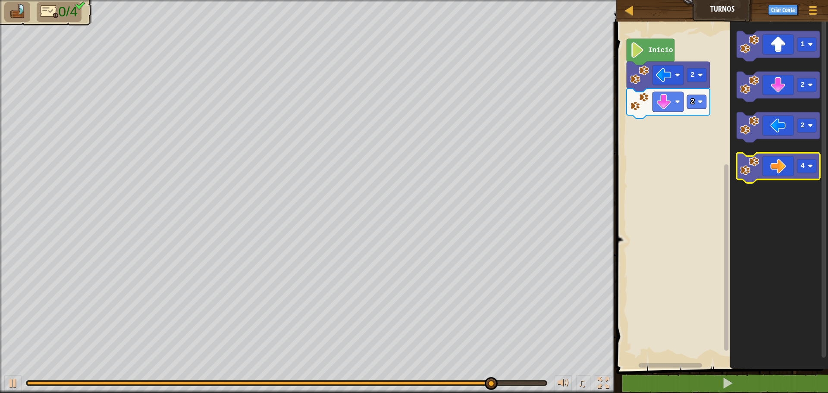
click at [780, 163] on icon "Espaço de trabalho do Blockly" at bounding box center [778, 168] width 83 height 30
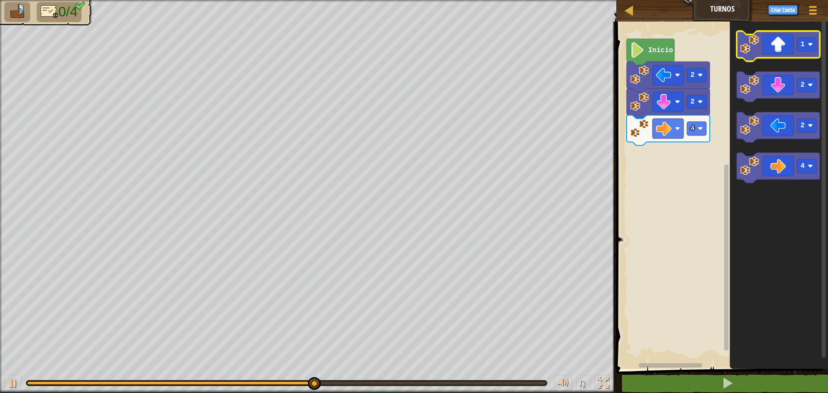
click at [788, 47] on icon "Espaço de trabalho do Blockly" at bounding box center [778, 46] width 83 height 30
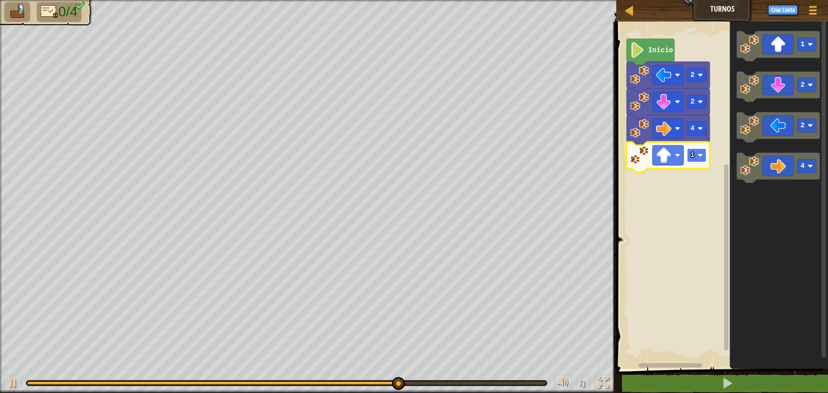
click at [693, 160] on rect "Espaço de trabalho do Blockly" at bounding box center [696, 155] width 19 height 14
click at [693, 159] on text "1" at bounding box center [692, 155] width 4 height 8
click at [695, 162] on rect "Espaço de trabalho do Blockly" at bounding box center [696, 155] width 19 height 14
click at [698, 159] on rect "Espaço de trabalho do Blockly" at bounding box center [696, 155] width 19 height 14
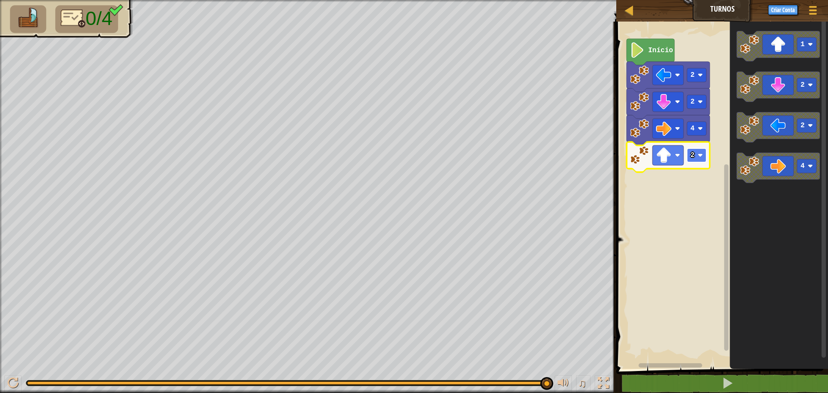
click at [691, 157] on text "2" at bounding box center [692, 155] width 4 height 8
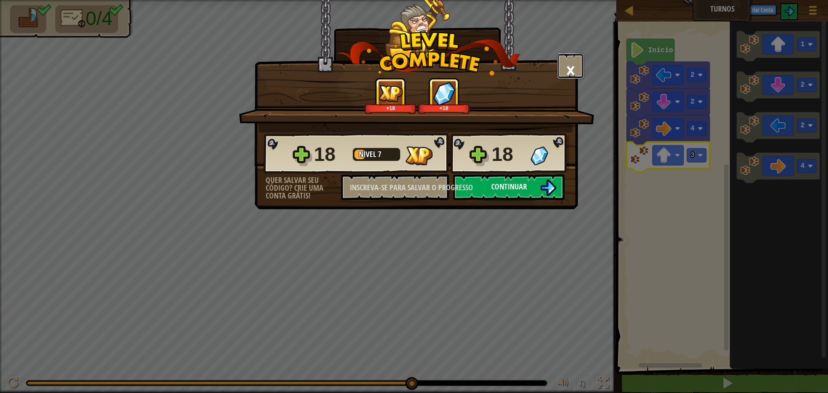
click at [568, 66] on font "×" at bounding box center [570, 69] width 9 height 29
